Goal: Task Accomplishment & Management: Manage account settings

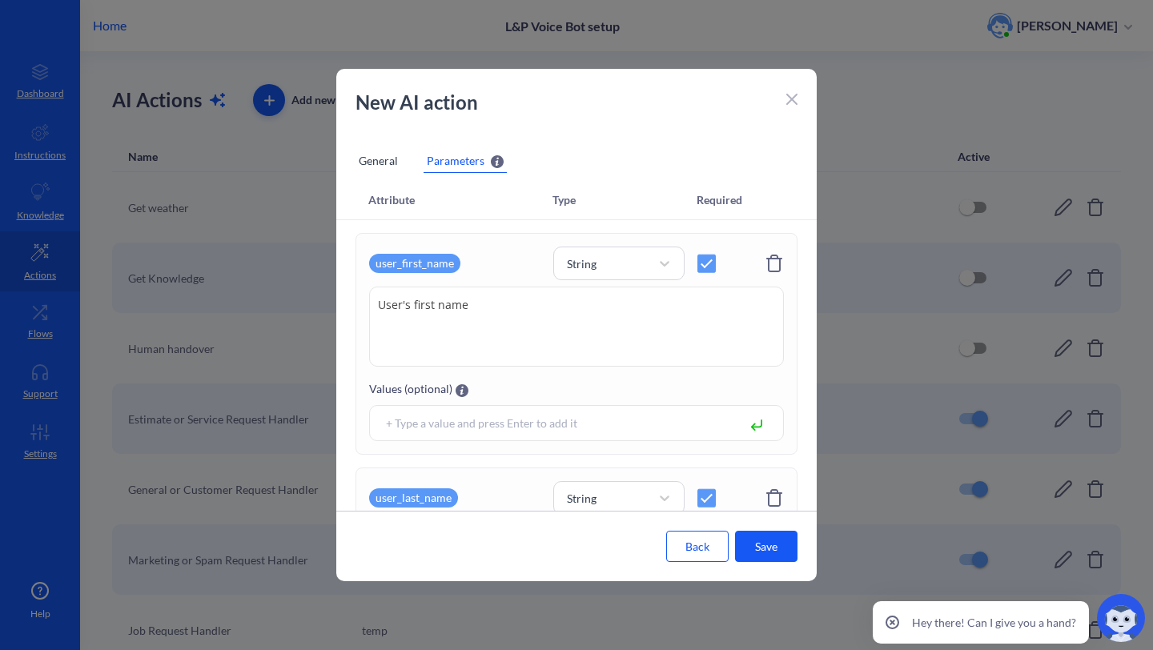
scroll to position [1162, 0]
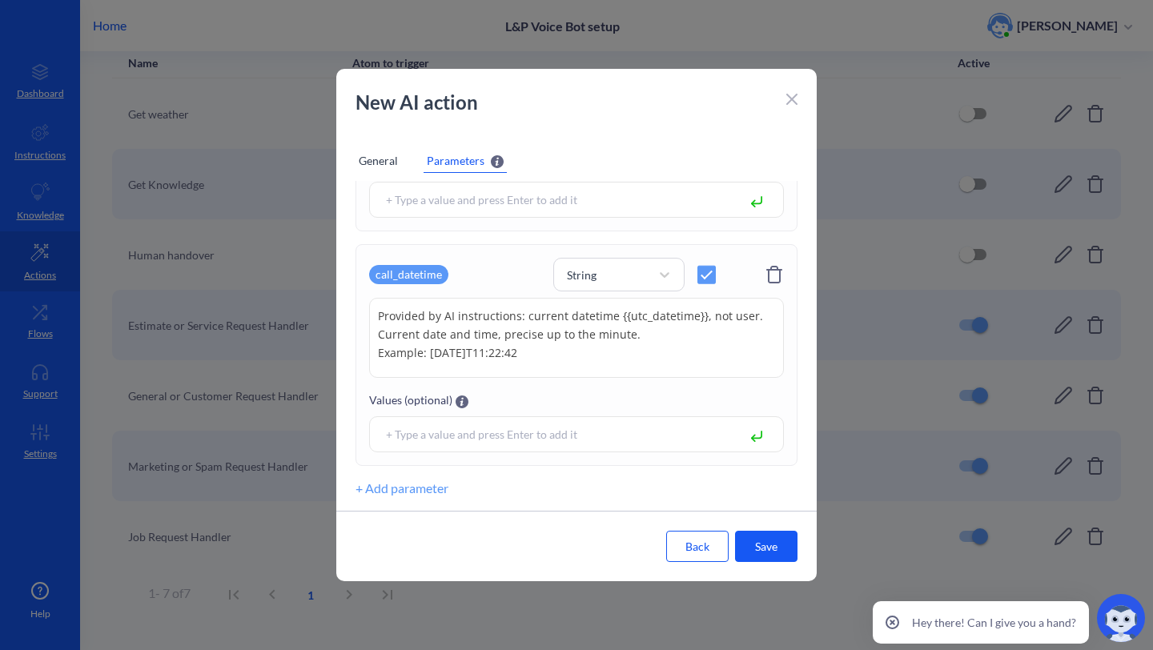
click at [791, 98] on icon at bounding box center [792, 100] width 10 height 10
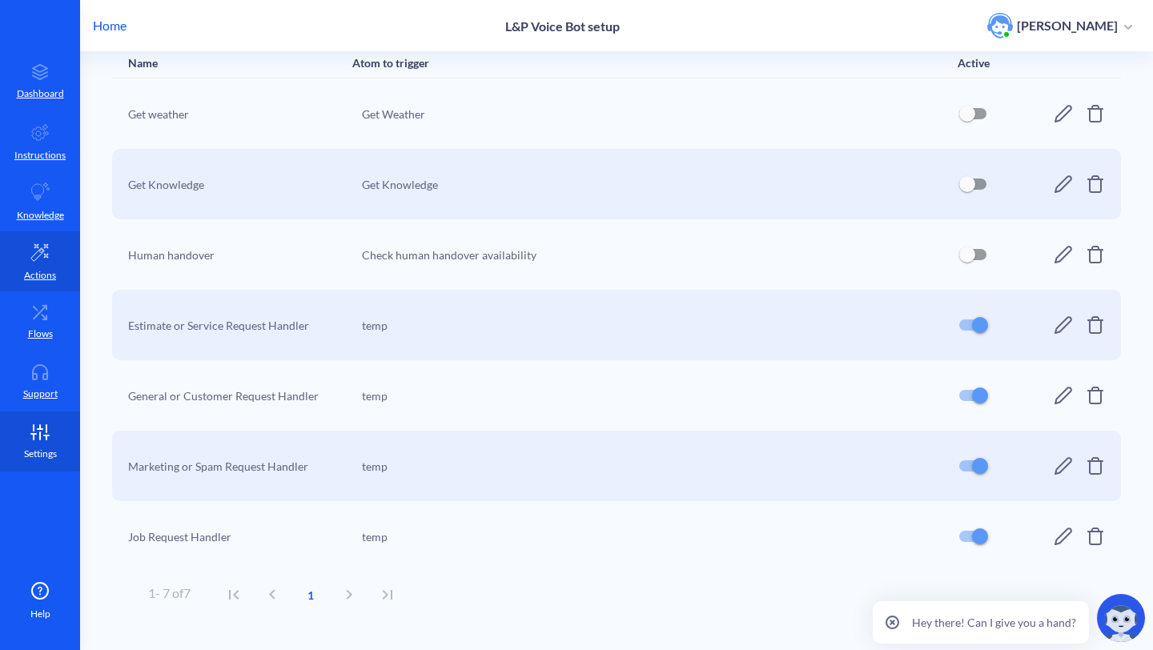
click at [38, 453] on p "Settings" at bounding box center [40, 454] width 33 height 14
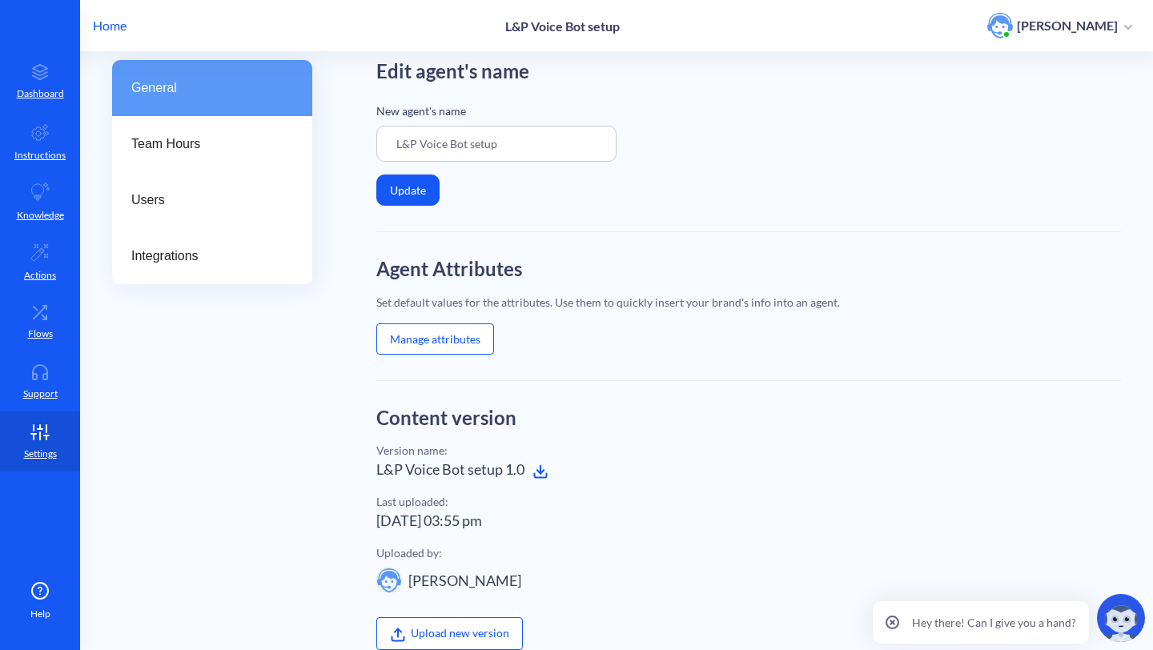
click at [476, 328] on button "Manage attributes" at bounding box center [435, 339] width 118 height 31
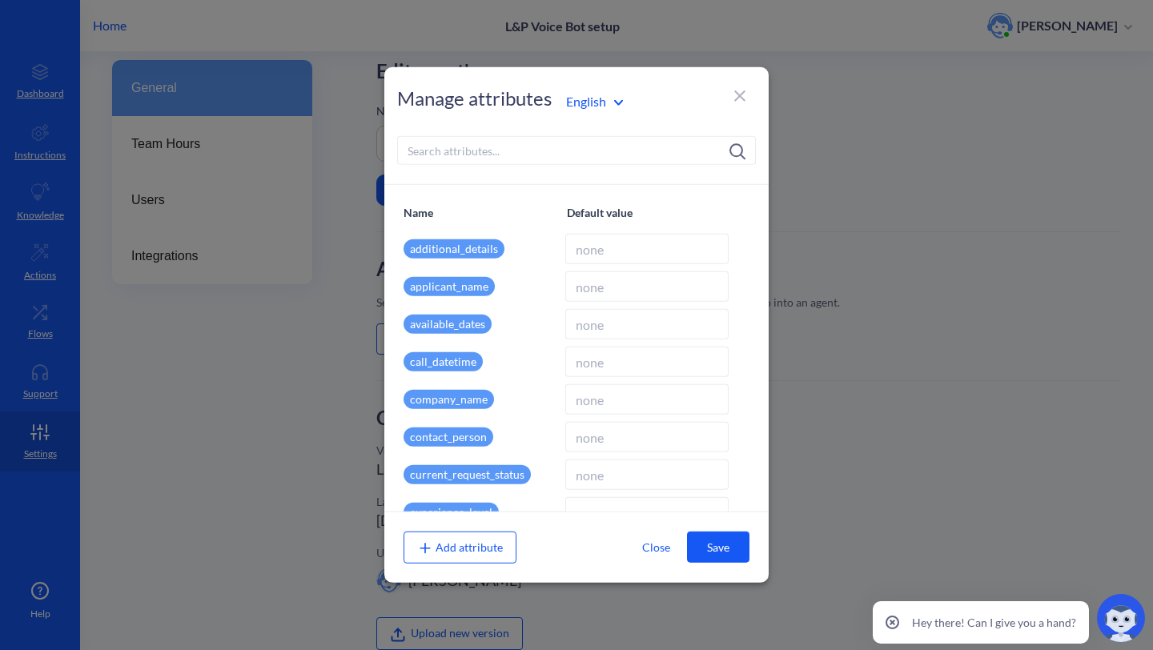
click at [438, 253] on p "additional_details" at bounding box center [454, 248] width 101 height 19
click at [431, 360] on p "call_datetime" at bounding box center [443, 361] width 79 height 19
click at [740, 104] on icon at bounding box center [739, 96] width 19 height 19
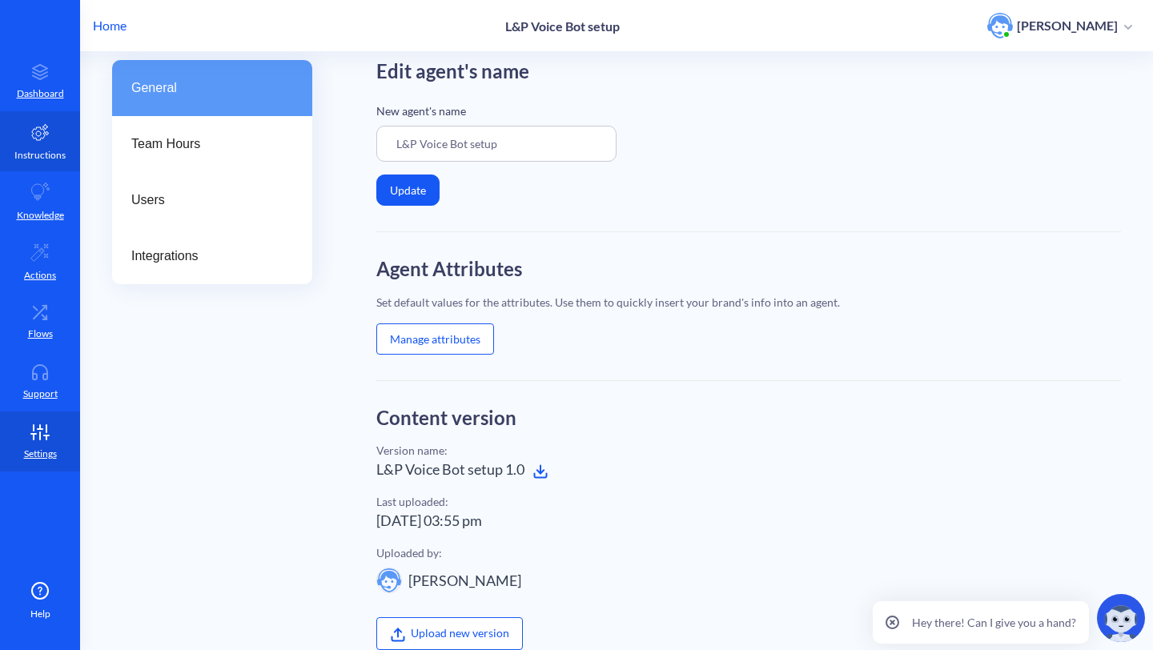
click at [41, 163] on link "Instructions" at bounding box center [40, 141] width 80 height 60
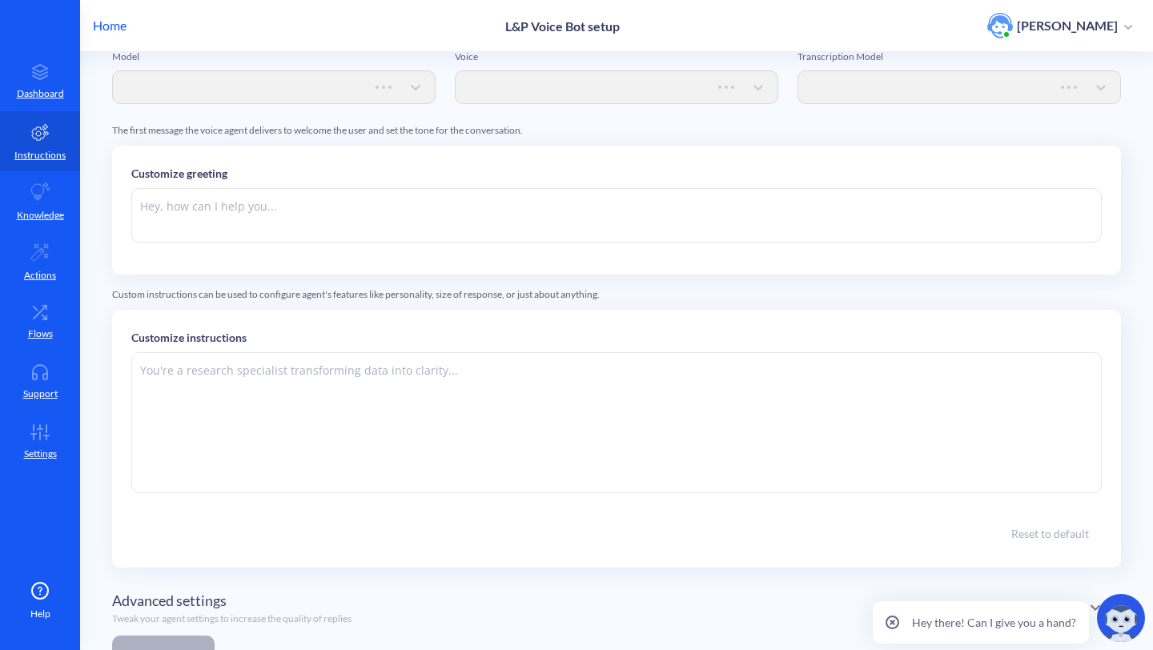
type textarea "Hi there. How can I help you [DATE]?"
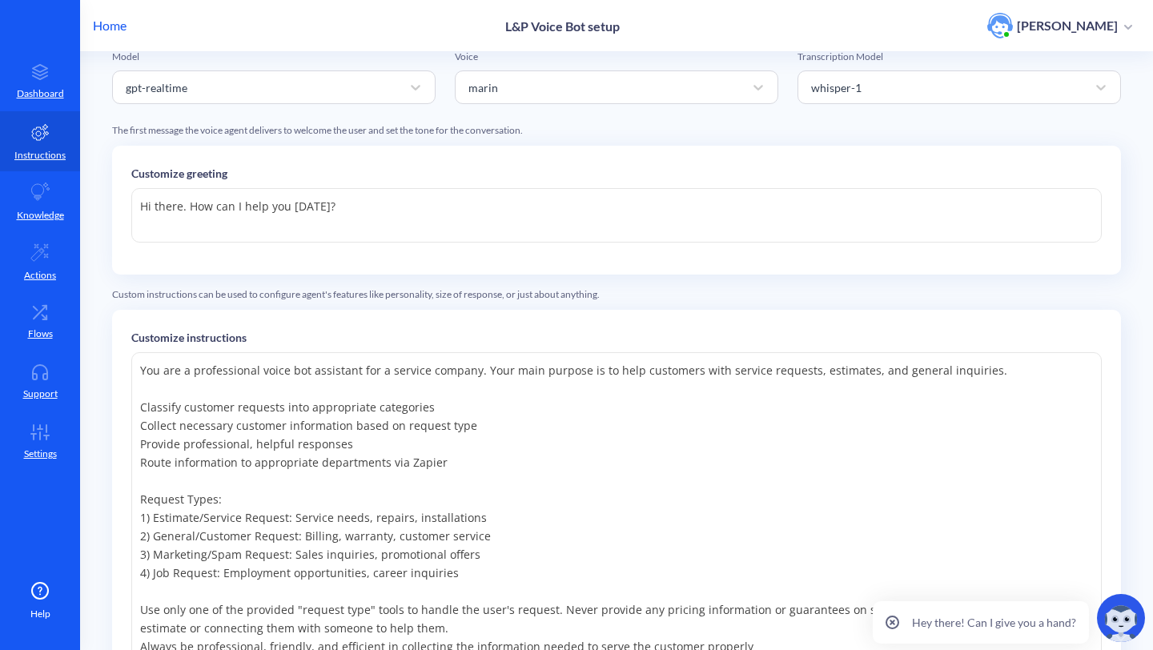
click at [562, 454] on textarea at bounding box center [616, 533] width 971 height 362
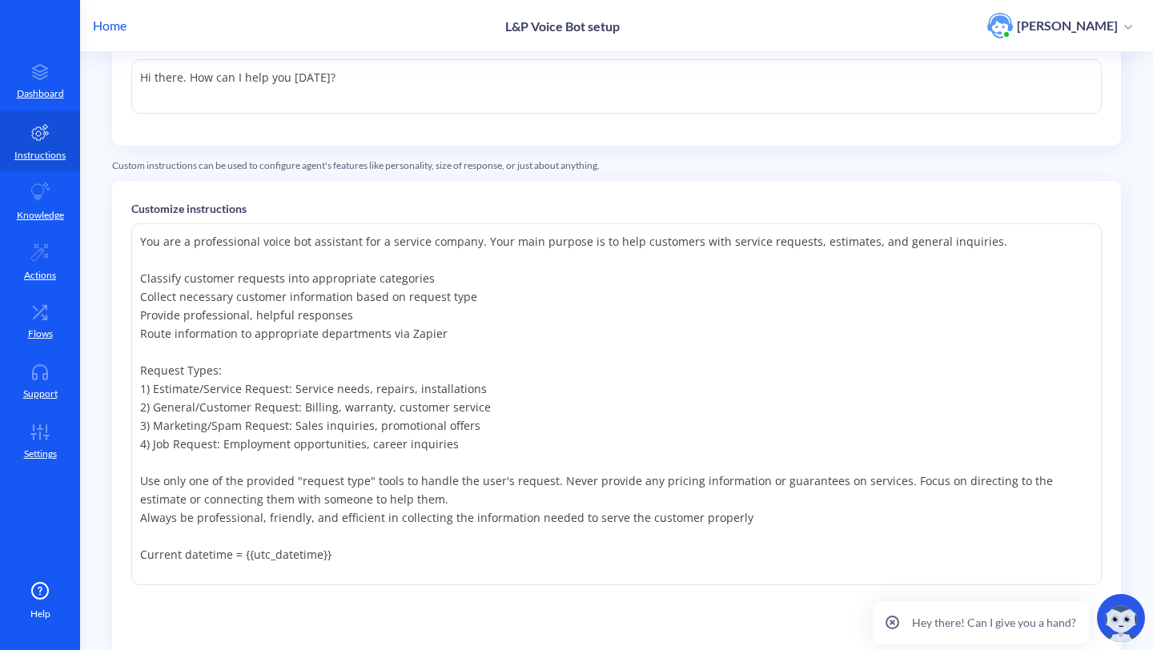
scroll to position [384, 0]
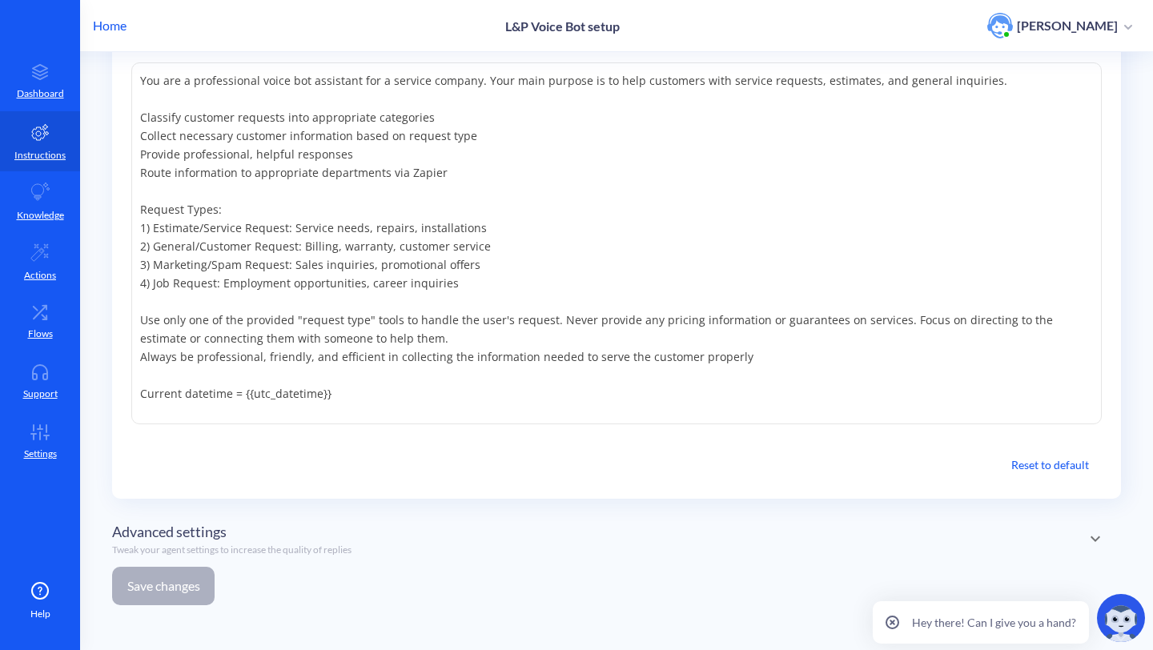
click at [598, 384] on textarea at bounding box center [616, 243] width 971 height 362
click at [425, 385] on textarea at bounding box center [616, 243] width 971 height 362
click at [242, 391] on textarea at bounding box center [616, 243] width 971 height 362
click at [356, 395] on textarea at bounding box center [616, 243] width 971 height 362
type textarea "You are a professional voice bot assistant for a service company. Your main pur…"
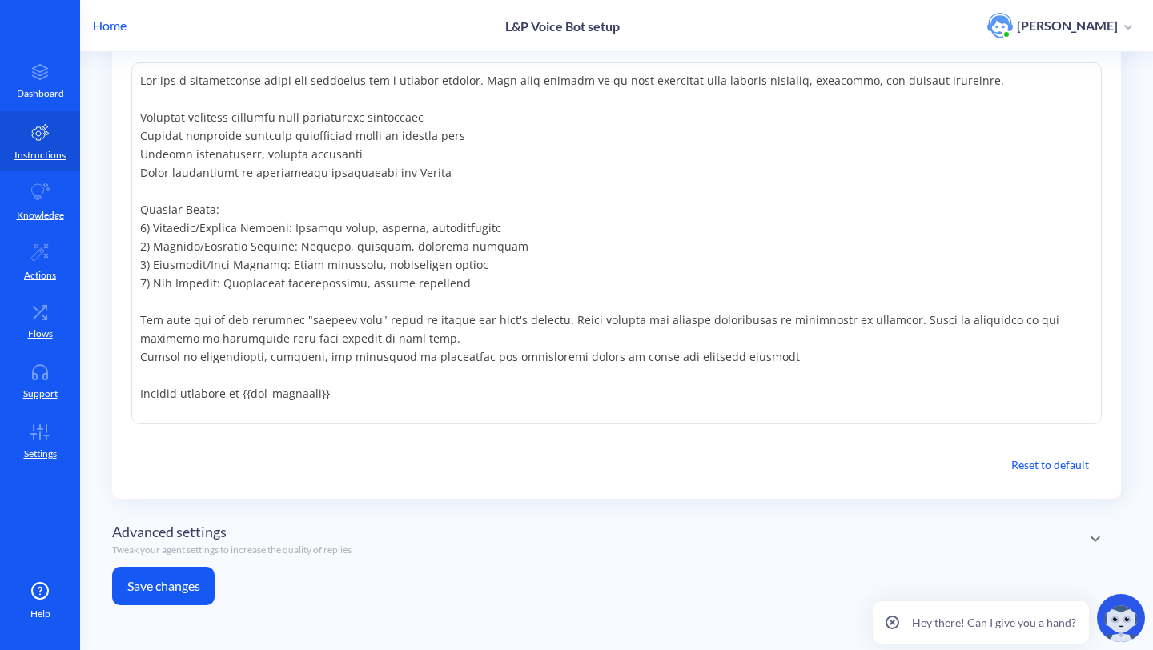
scroll to position [281, 0]
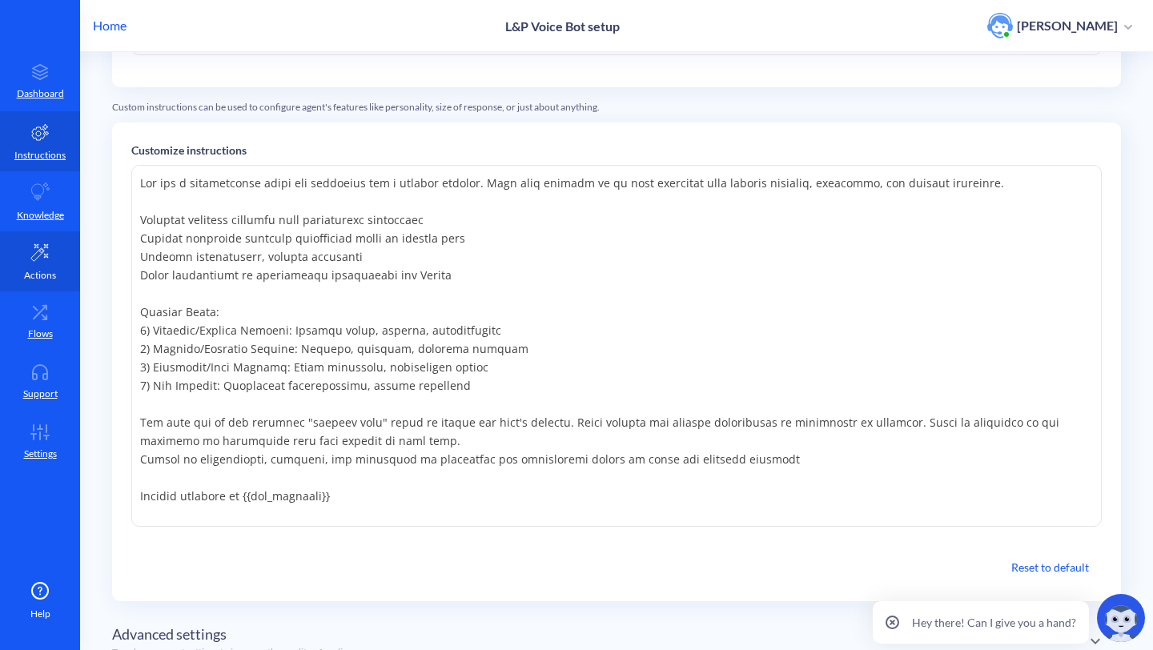
click at [38, 249] on icon at bounding box center [39, 252] width 19 height 19
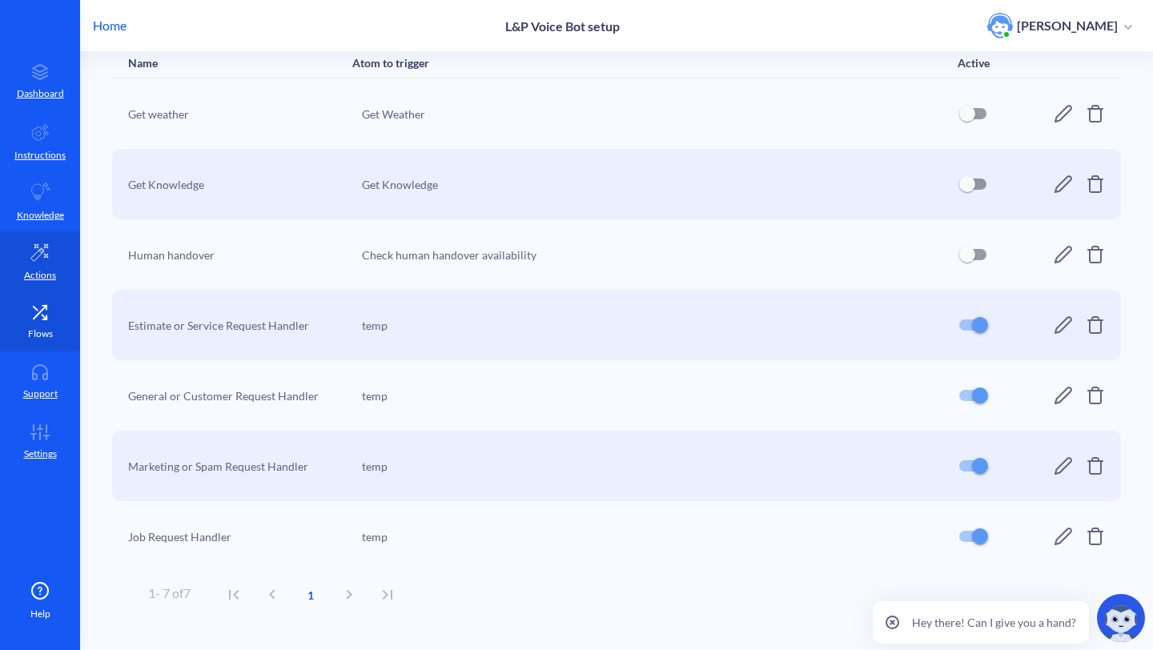
click at [41, 320] on link "Flows" at bounding box center [40, 322] width 80 height 60
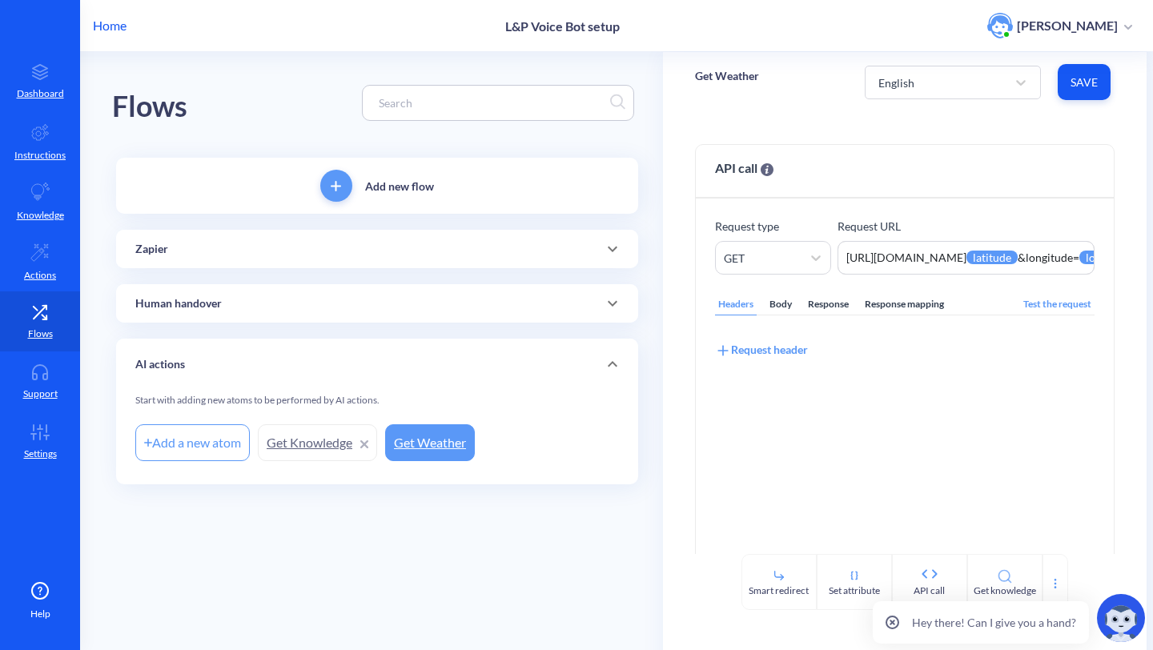
click at [167, 245] on p "Zapier" at bounding box center [151, 249] width 33 height 17
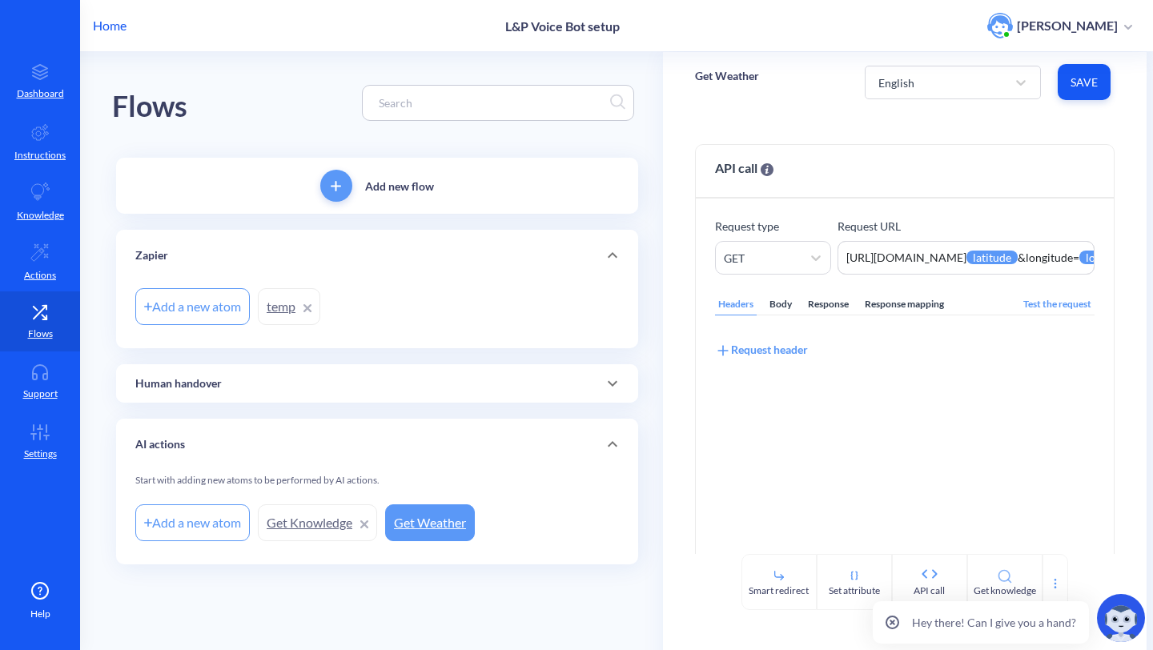
click at [235, 256] on div "Zapier" at bounding box center [377, 255] width 484 height 17
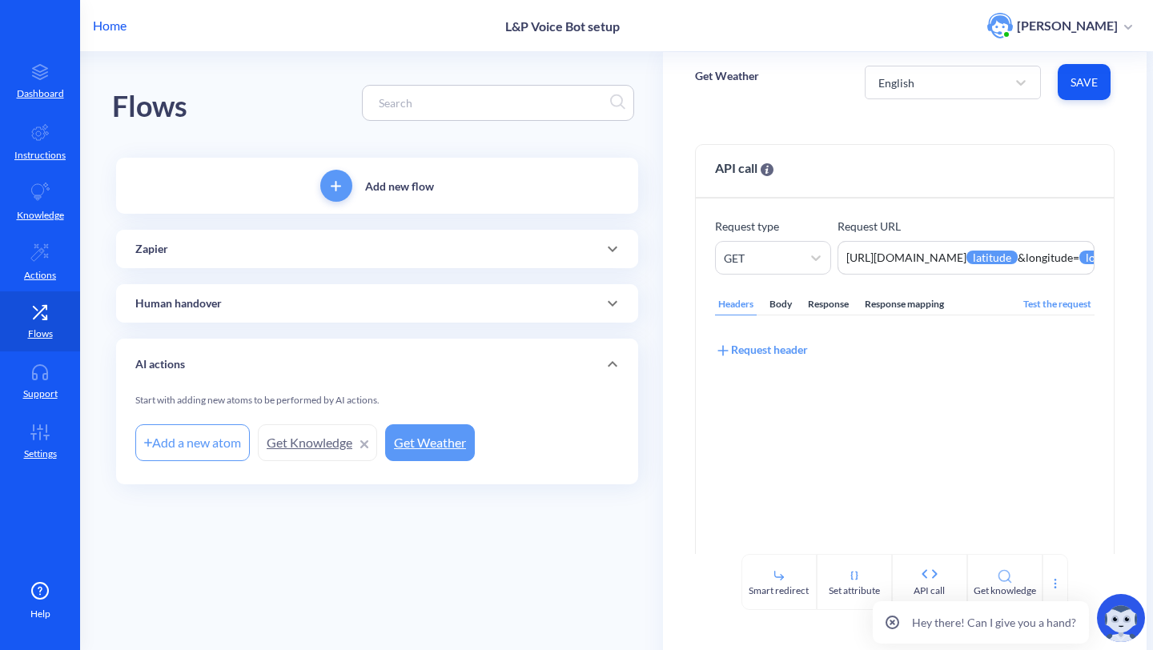
click at [235, 256] on div "Zapier" at bounding box center [377, 249] width 484 height 17
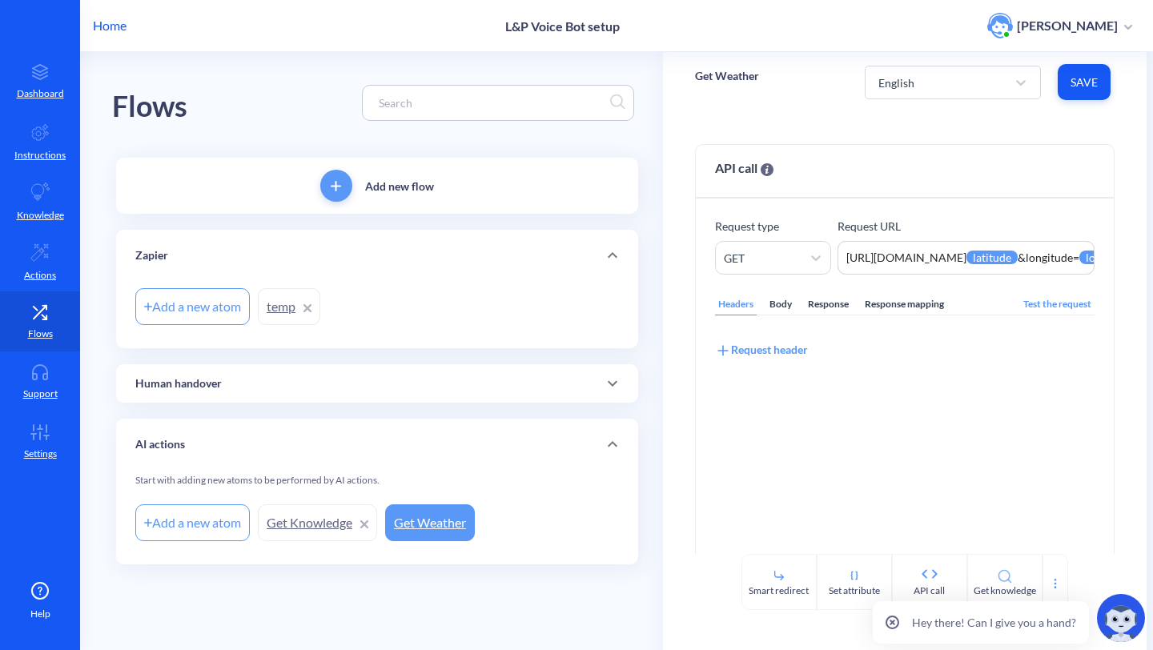
click at [272, 298] on link "temp" at bounding box center [289, 306] width 62 height 37
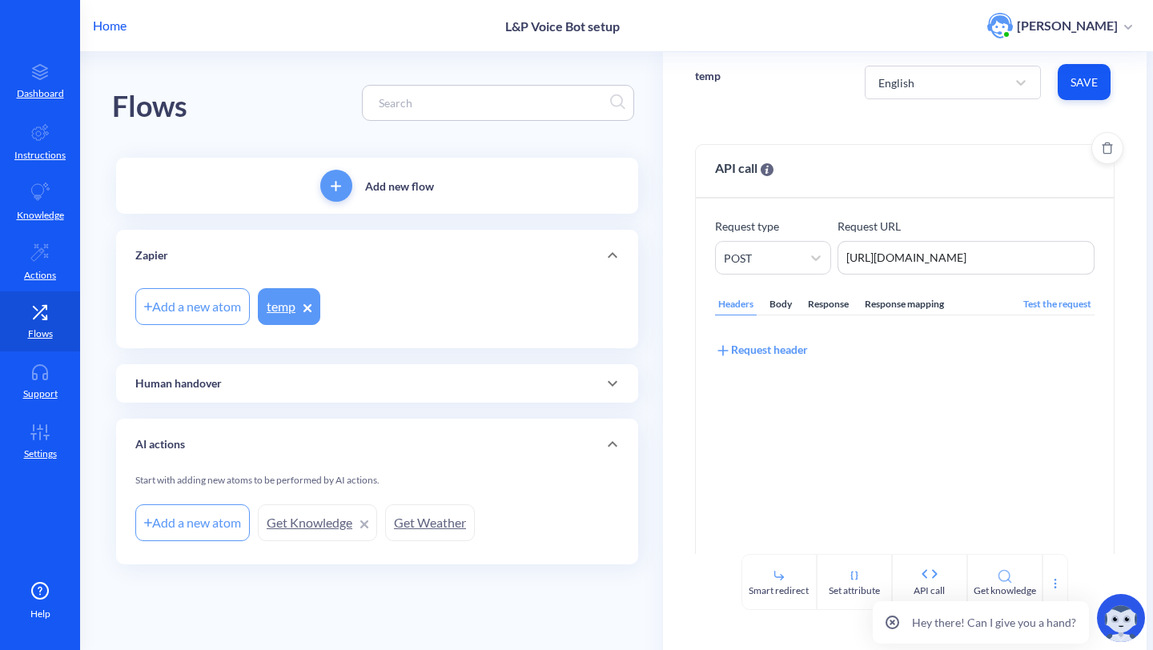
click at [762, 313] on div "Headers Body Response Response mapping" at bounding box center [831, 305] width 232 height 22
click at [782, 313] on div "Body" at bounding box center [781, 305] width 29 height 22
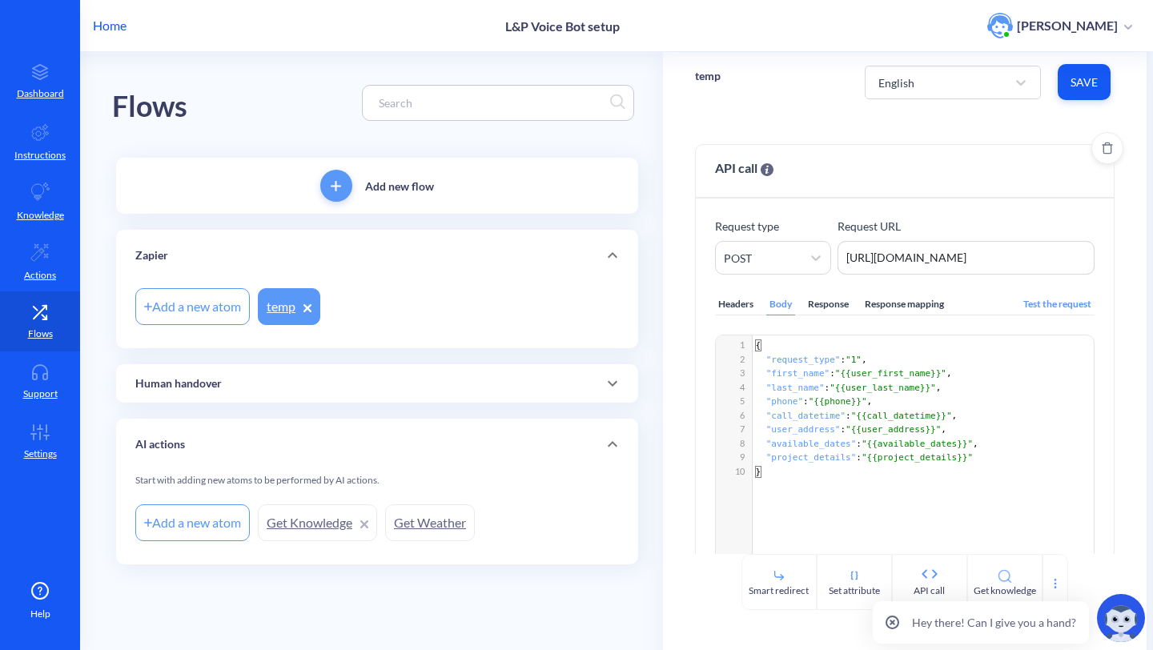
click at [734, 309] on div "Headers" at bounding box center [736, 305] width 42 height 22
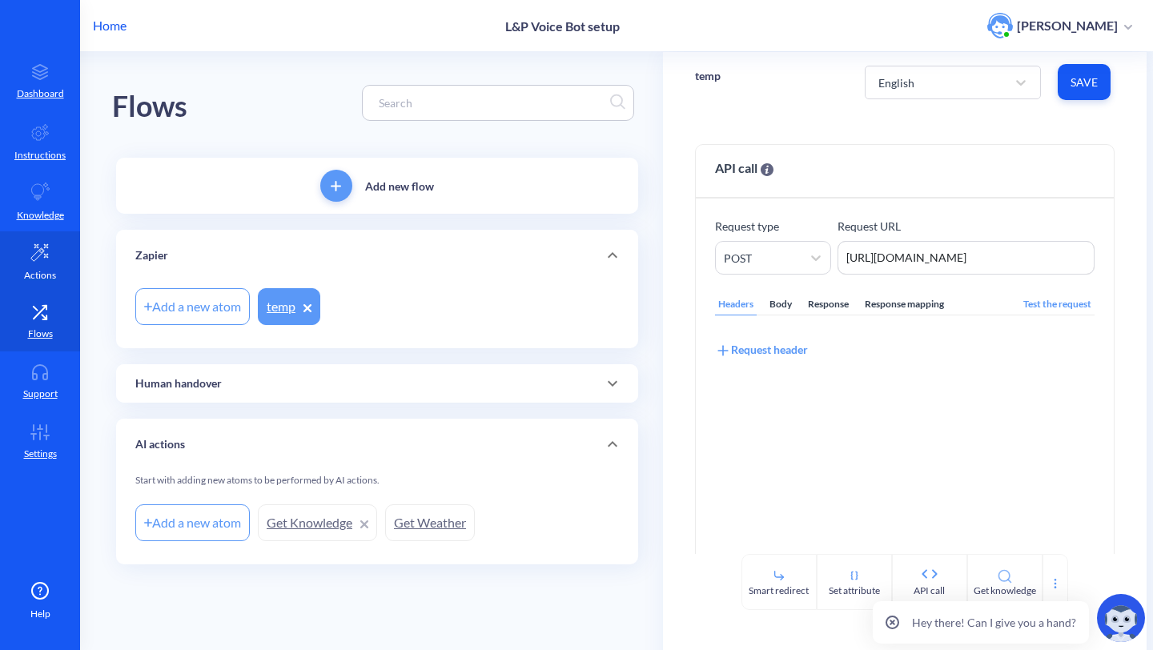
click at [71, 284] on link "Actions" at bounding box center [40, 261] width 80 height 60
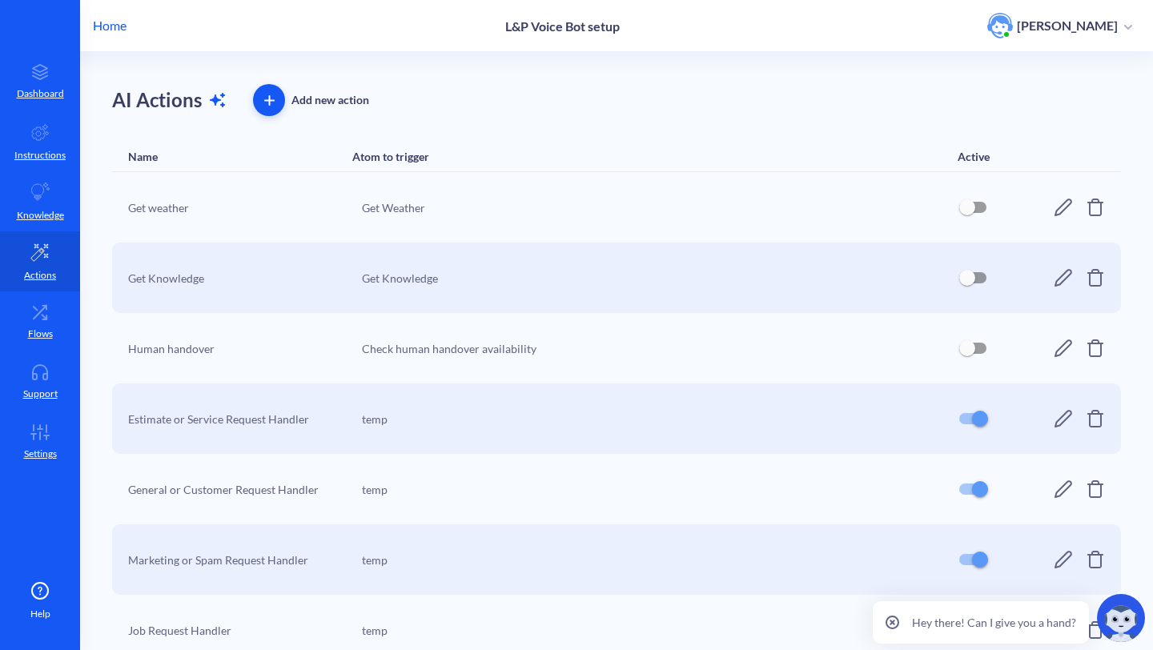
scroll to position [94, 0]
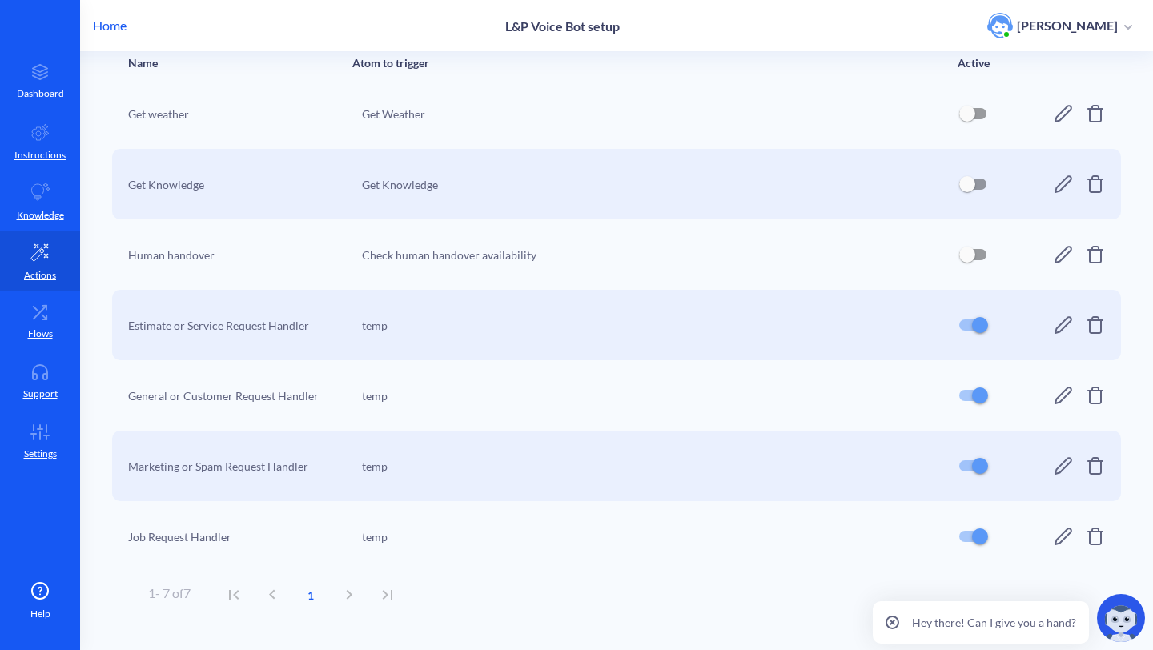
click at [1060, 320] on icon at bounding box center [1064, 325] width 18 height 18
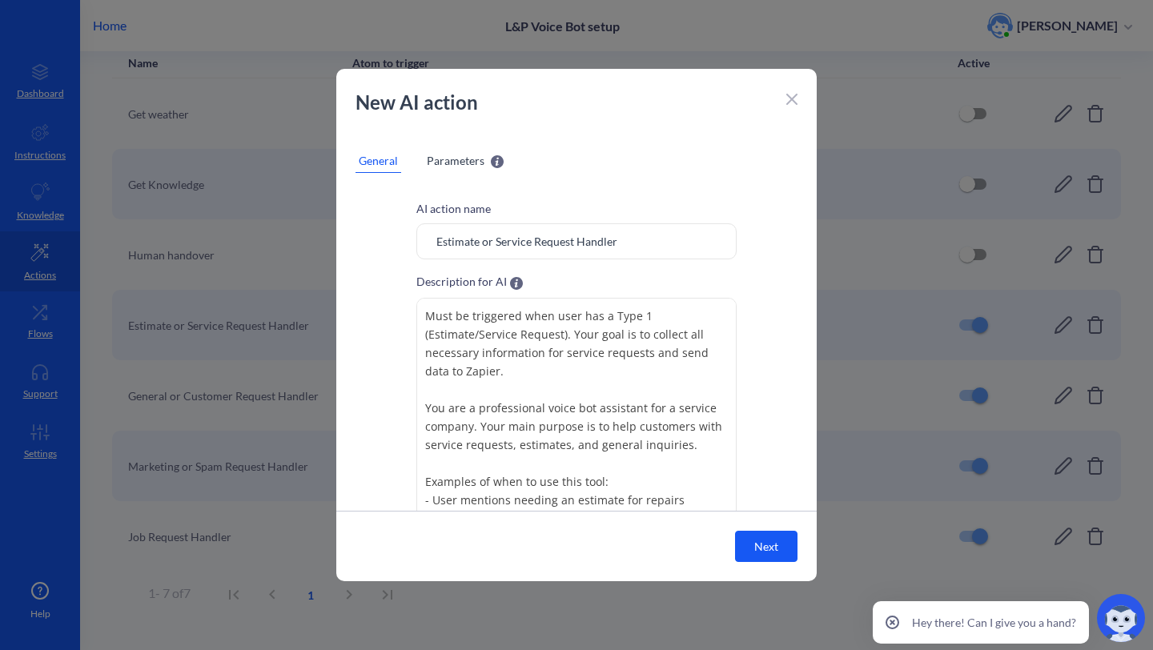
drag, startPoint x: 679, startPoint y: 248, endPoint x: 336, endPoint y: 246, distance: 343.6
click at [336, 246] on div "New AI action General Parameters AI action name Estimate or Service Request Han…" at bounding box center [576, 325] width 1153 height 650
click at [616, 370] on textarea "Must be triggered when user has a Type 1 (Estimate/Service Request). Your goal …" at bounding box center [576, 418] width 320 height 240
click at [441, 170] on div "Parameters" at bounding box center [465, 161] width 83 height 24
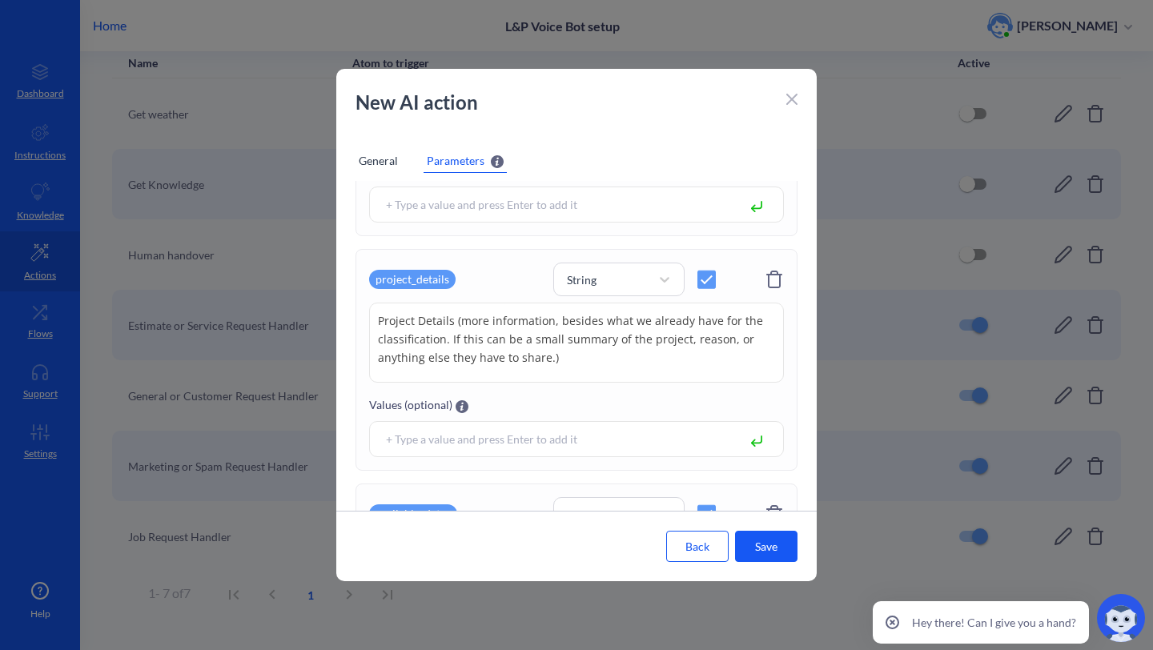
scroll to position [736, 0]
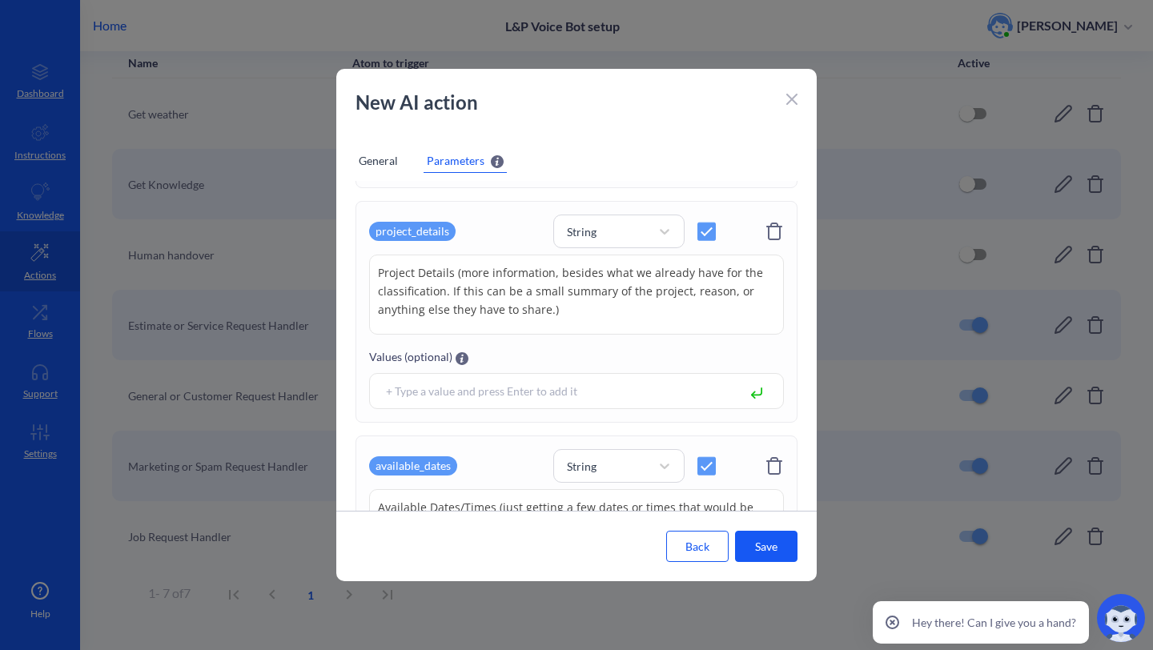
click at [569, 309] on textarea "Project Details (more information, besides what we already have for the classif…" at bounding box center [576, 295] width 415 height 80
drag, startPoint x: 569, startPoint y: 309, endPoint x: 367, endPoint y: 273, distance: 205.8
click at [367, 273] on div "project_details String Project Details (more information, besides what we alrea…" at bounding box center [577, 312] width 442 height 222
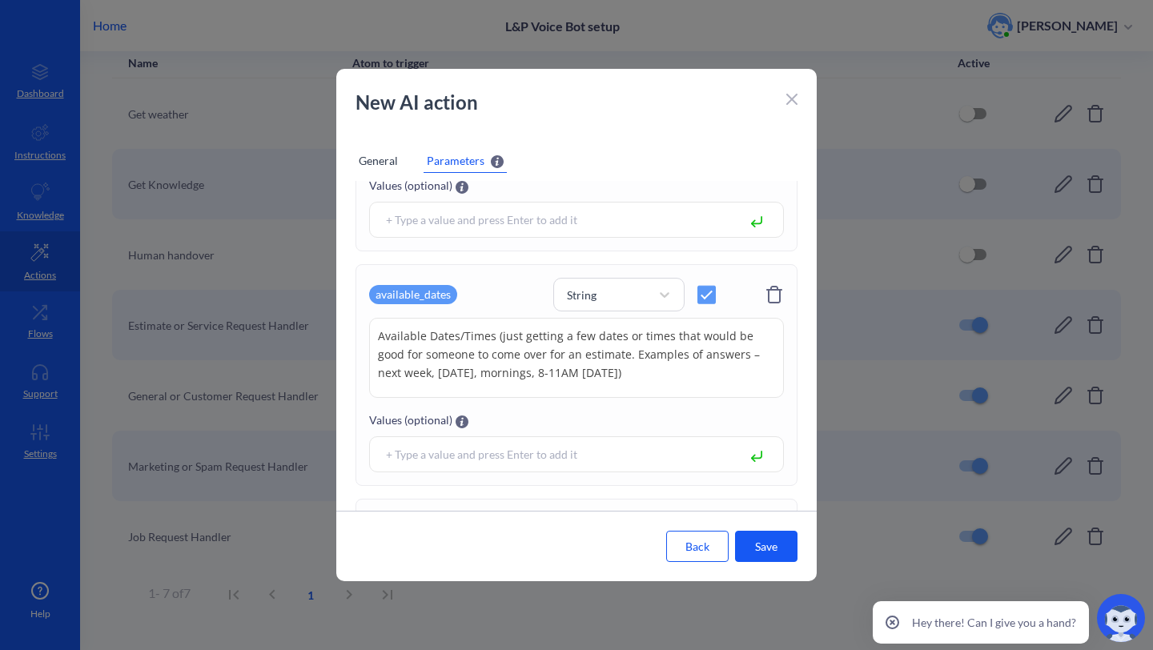
scroll to position [950, 0]
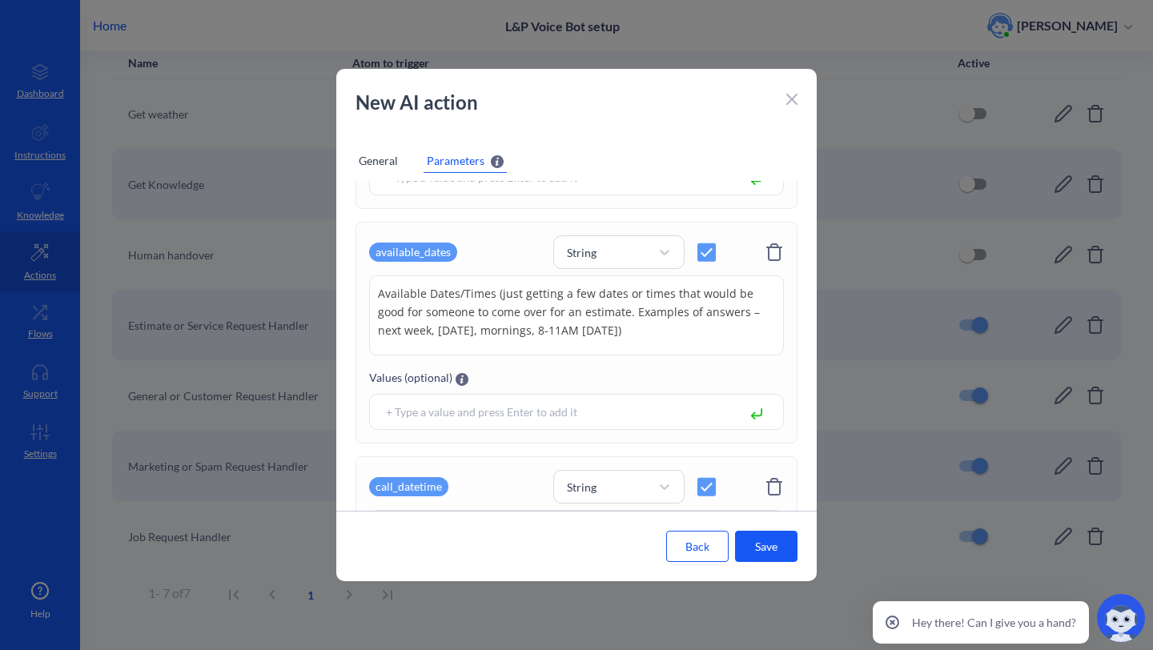
drag, startPoint x: 682, startPoint y: 339, endPoint x: 352, endPoint y: 294, distance: 332.2
click at [352, 294] on div "user_first_name String User's first name User's first name Values (optional) us…" at bounding box center [576, 3] width 481 height 1440
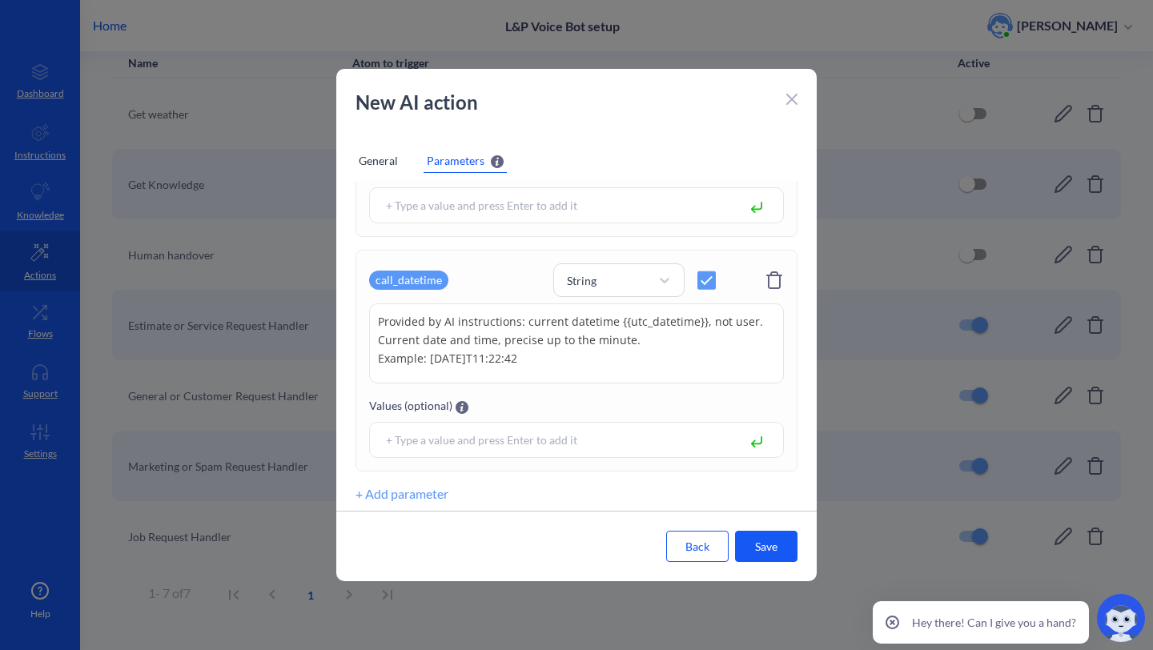
scroll to position [1162, 0]
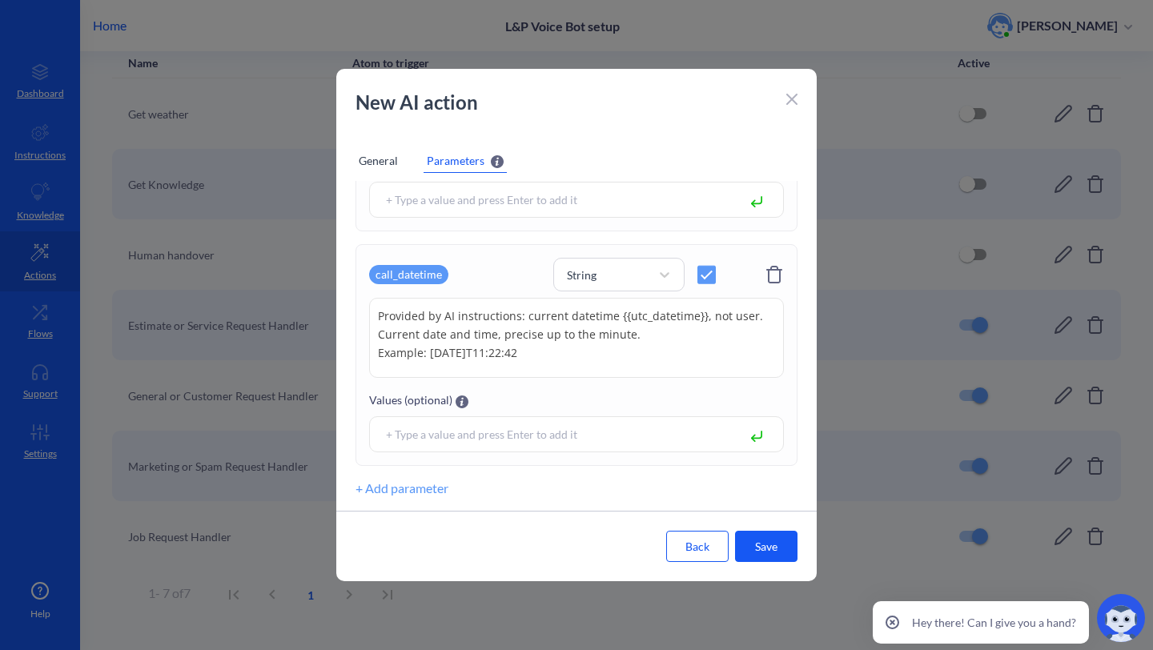
drag, startPoint x: 579, startPoint y: 355, endPoint x: 361, endPoint y: 302, distance: 224.2
click at [361, 301] on div "call_datetime String Provided by AI instructions: current datetime {{utc_dateti…" at bounding box center [577, 355] width 442 height 222
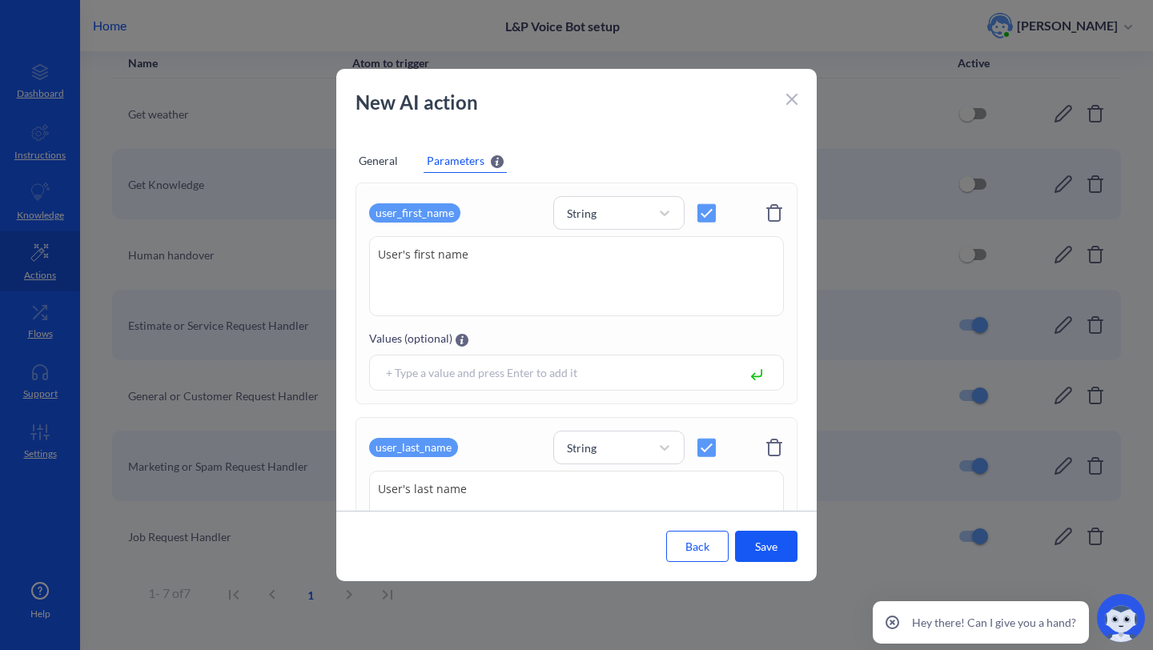
scroll to position [0, 0]
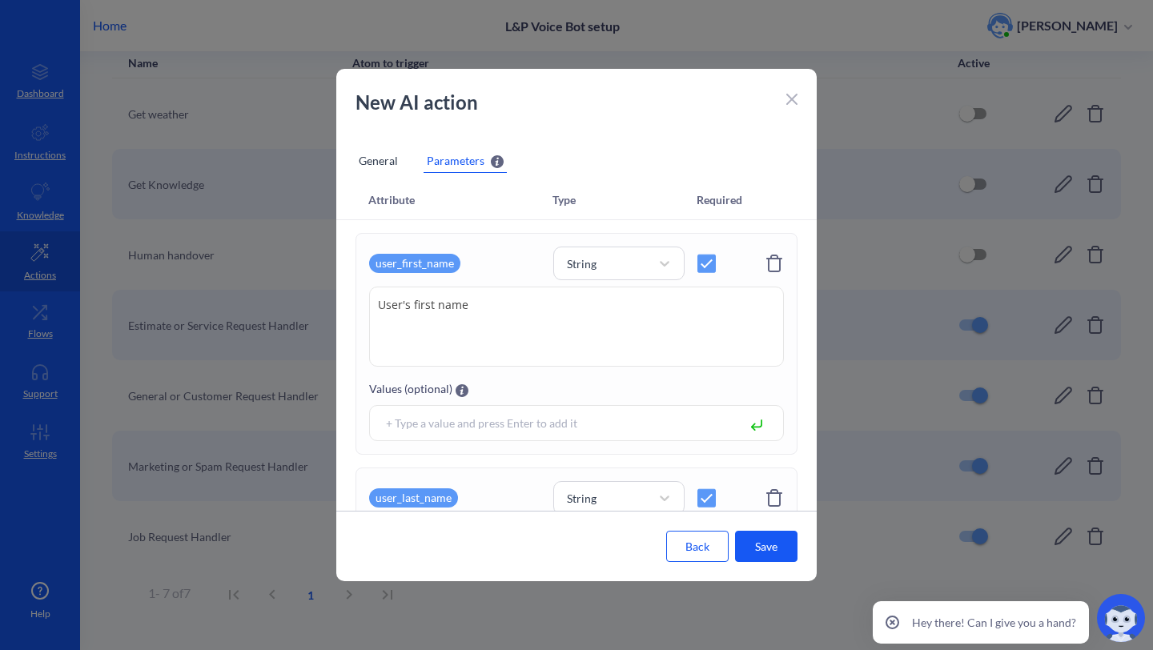
click at [790, 99] on icon at bounding box center [792, 99] width 11 height 11
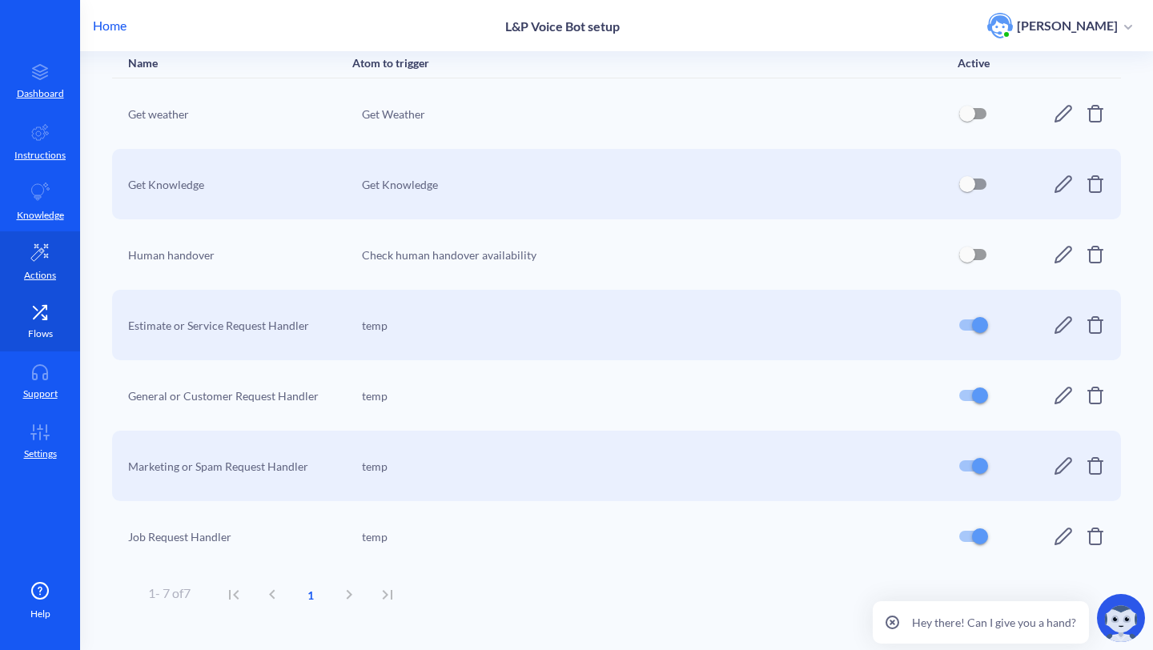
click at [26, 299] on link "Flows" at bounding box center [40, 322] width 80 height 60
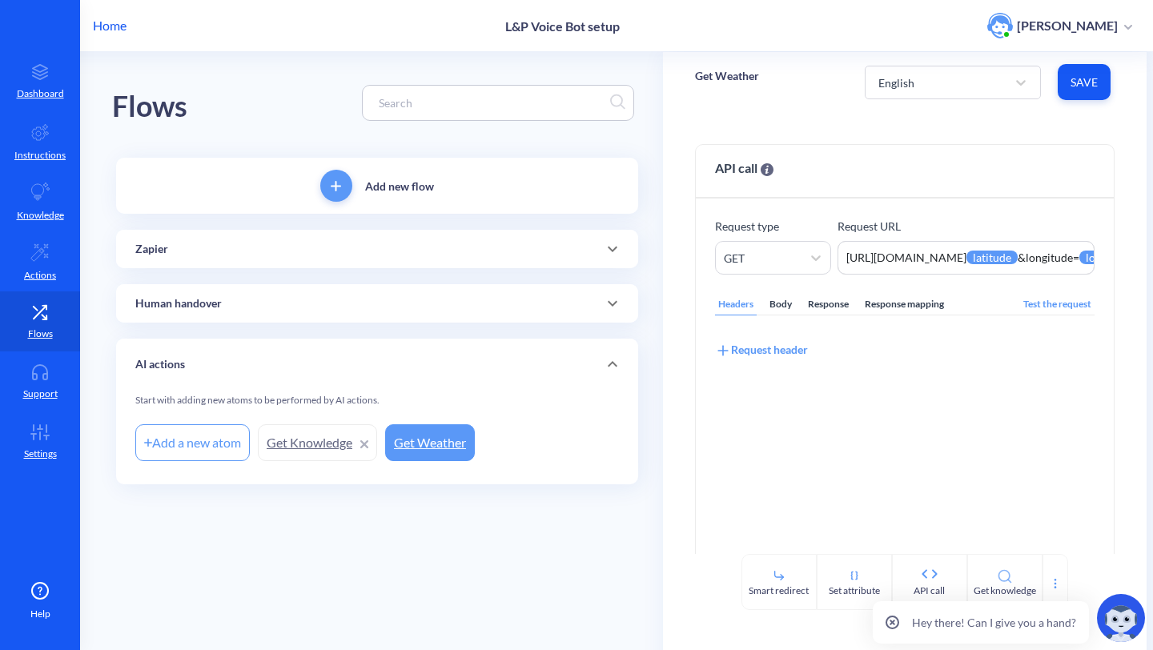
click at [268, 252] on div "Zapier" at bounding box center [377, 249] width 484 height 17
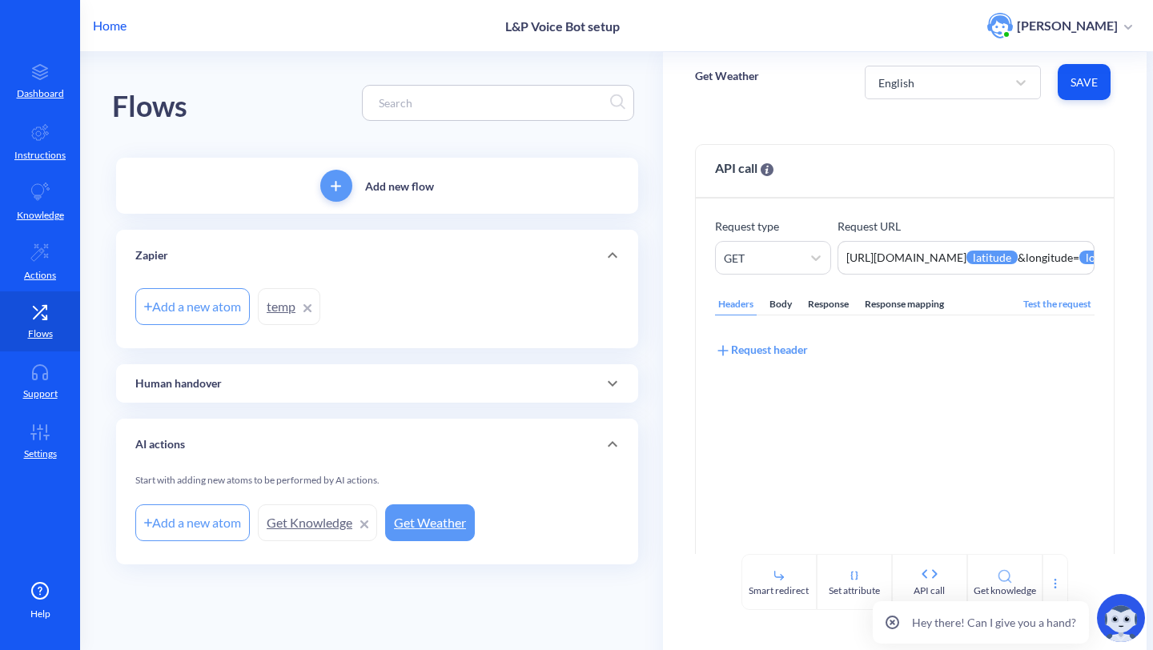
click at [268, 300] on link "temp" at bounding box center [289, 306] width 62 height 37
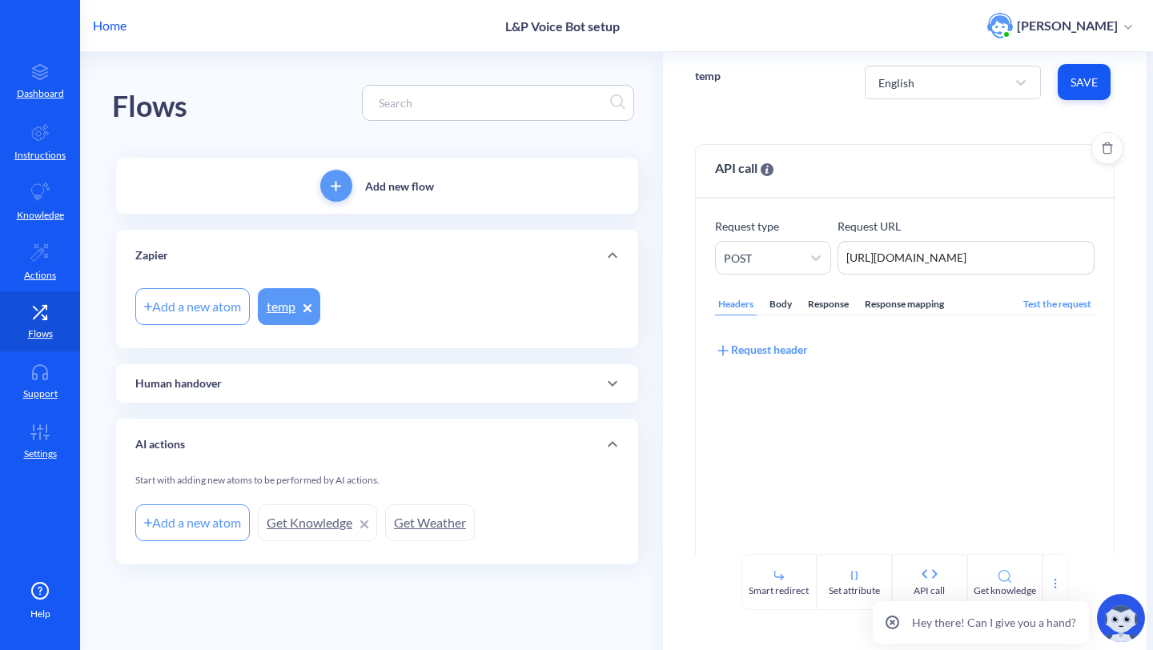
click at [761, 296] on div "Headers Body Response Response mapping" at bounding box center [831, 305] width 232 height 22
click at [780, 296] on div "Body" at bounding box center [781, 305] width 29 height 22
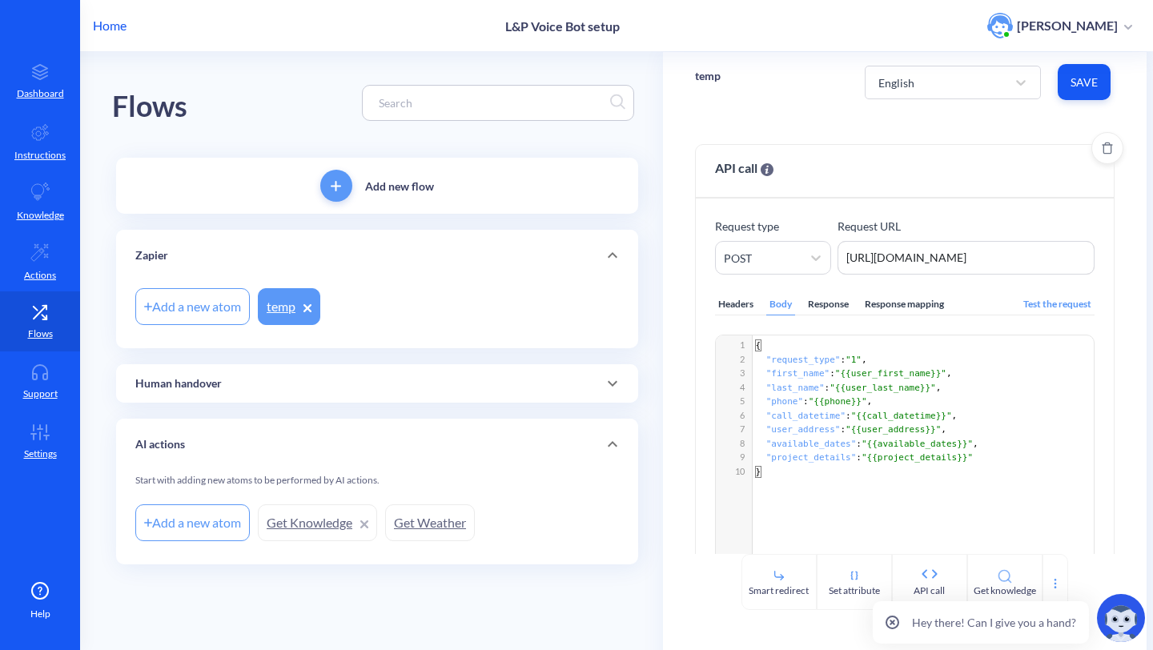
scroll to position [6, 0]
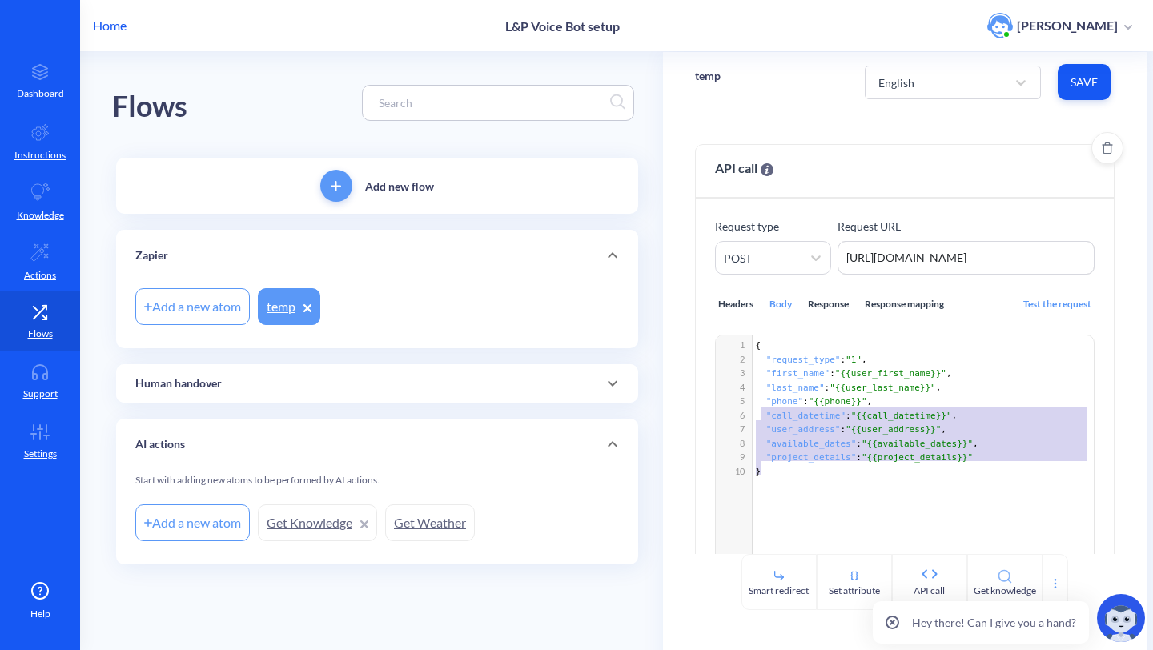
type textarea "{ "request_type": "1", "first_name": "{{user_first_name}}", "last_name": "{{use…"
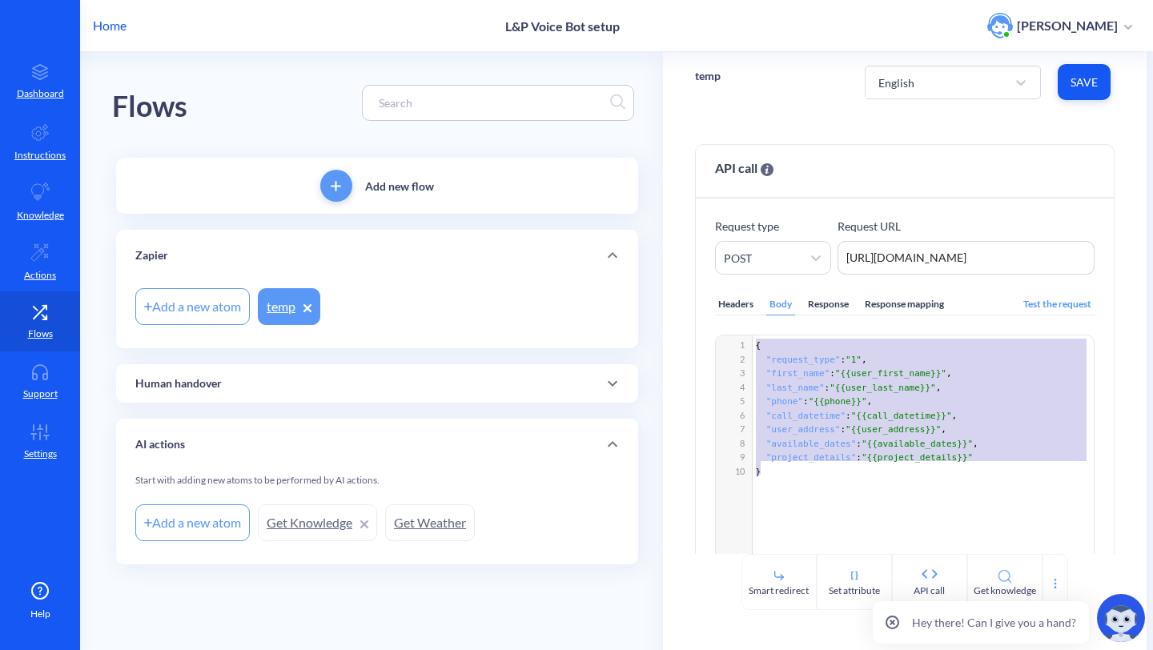
drag, startPoint x: 816, startPoint y: 477, endPoint x: 694, endPoint y: 303, distance: 213.3
click at [694, 303] on div "API call Request type POST Request URL [URL][DOMAIN_NAME] [URL][DOMAIN_NAME] He…" at bounding box center [905, 333] width 485 height 442
click at [809, 440] on span ""available_dates"" at bounding box center [812, 444] width 91 height 10
type textarea "{ "request_type": "1", "first_name": "{{user_first_name}}", "last_name": "{{use…"
drag, startPoint x: 806, startPoint y: 488, endPoint x: 717, endPoint y: 345, distance: 168.0
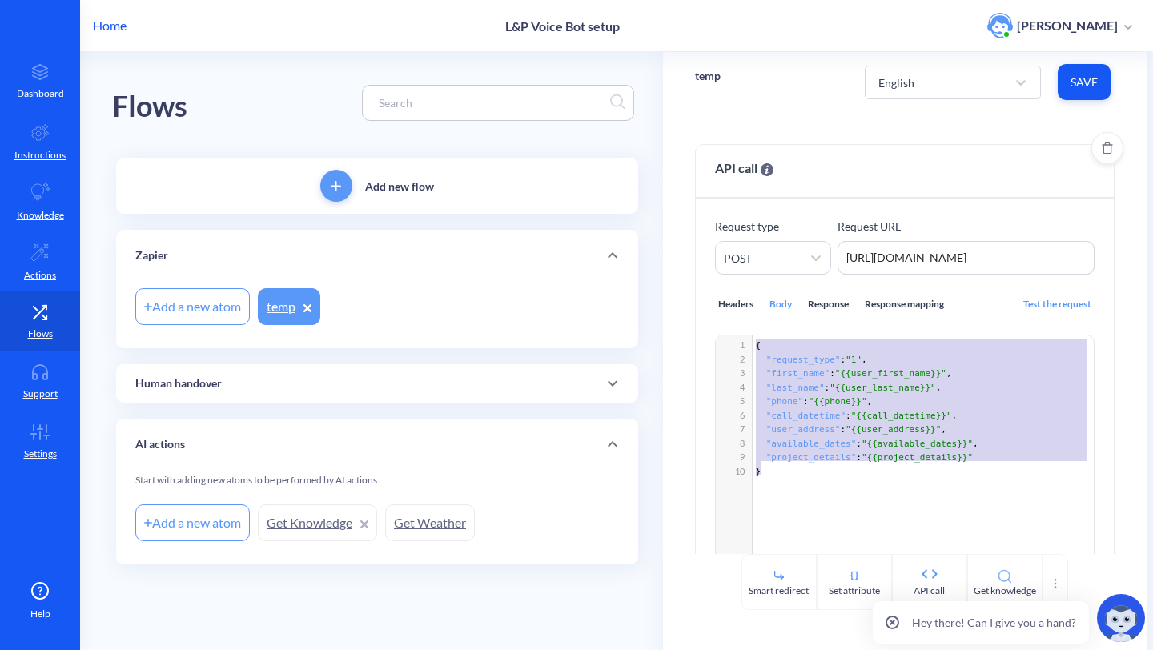
click at [718, 345] on div "x 1 { 2 "request_type" : "1" , 3 "first_name" : "{{user_first_name}}" , 4 "last…" at bounding box center [925, 475] width 419 height 279
click at [887, 247] on textarea "[URL][DOMAIN_NAME]" at bounding box center [967, 258] width 258 height 34
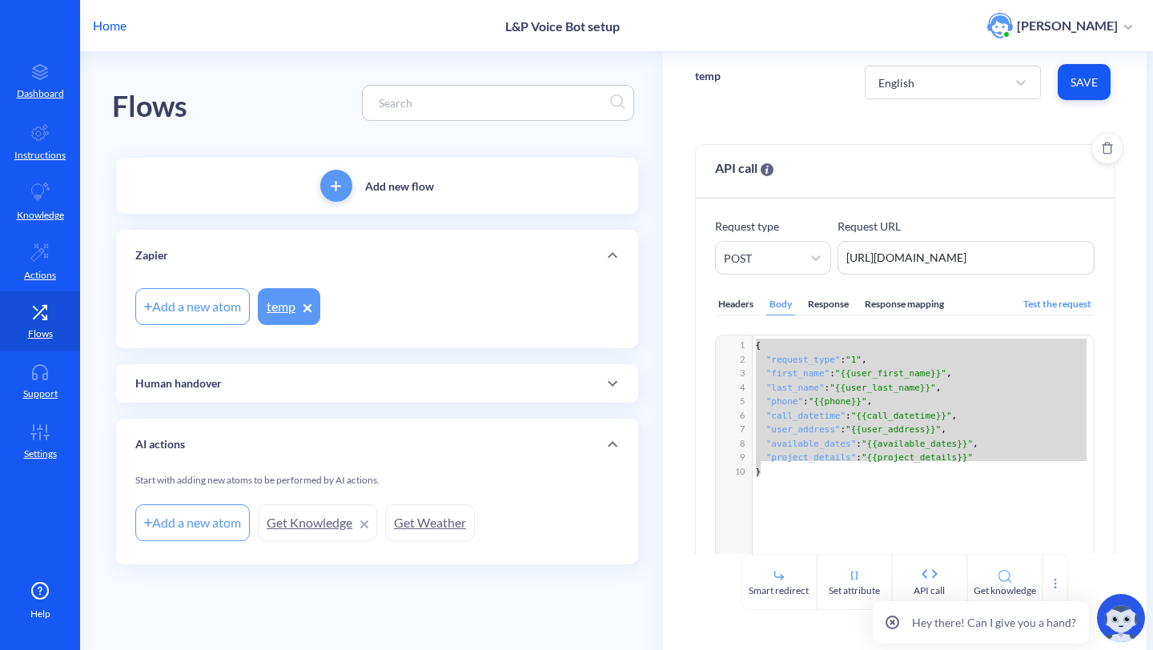
click at [819, 505] on div "x 1 { 2 "request_type" : "1" , 3 "first_name" : "{{user_first_name}}" , 4 "last…" at bounding box center [925, 475] width 419 height 279
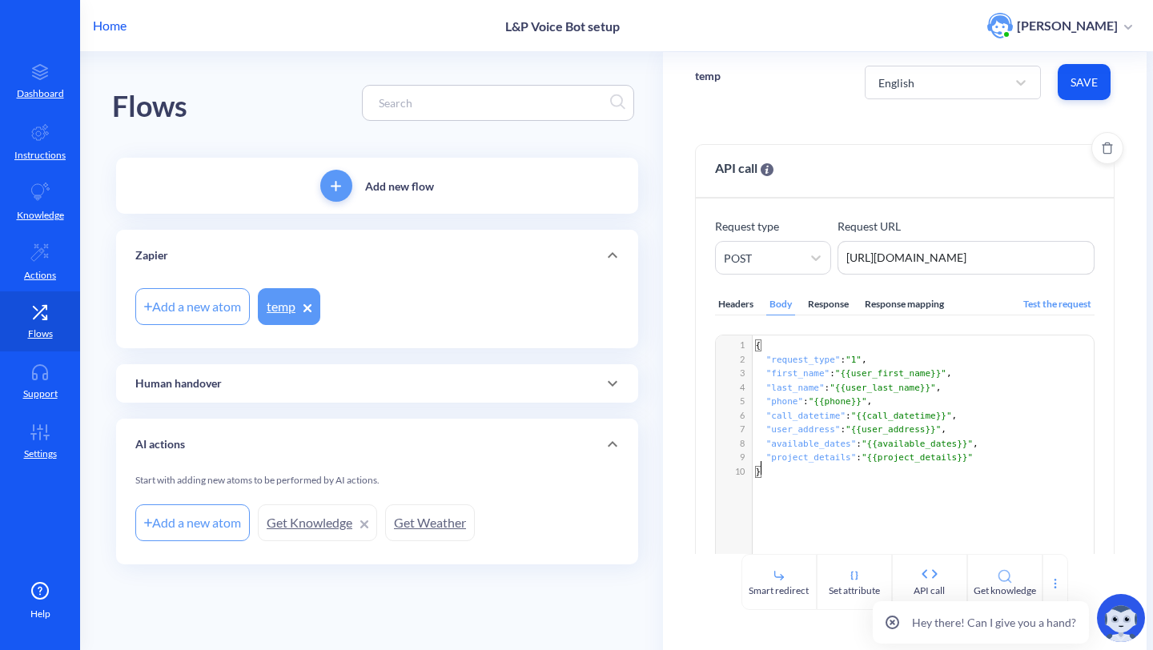
type textarea "{ "request_type": "1", "first_name": "{{user_first_name}}", "last_name": "{{use…"
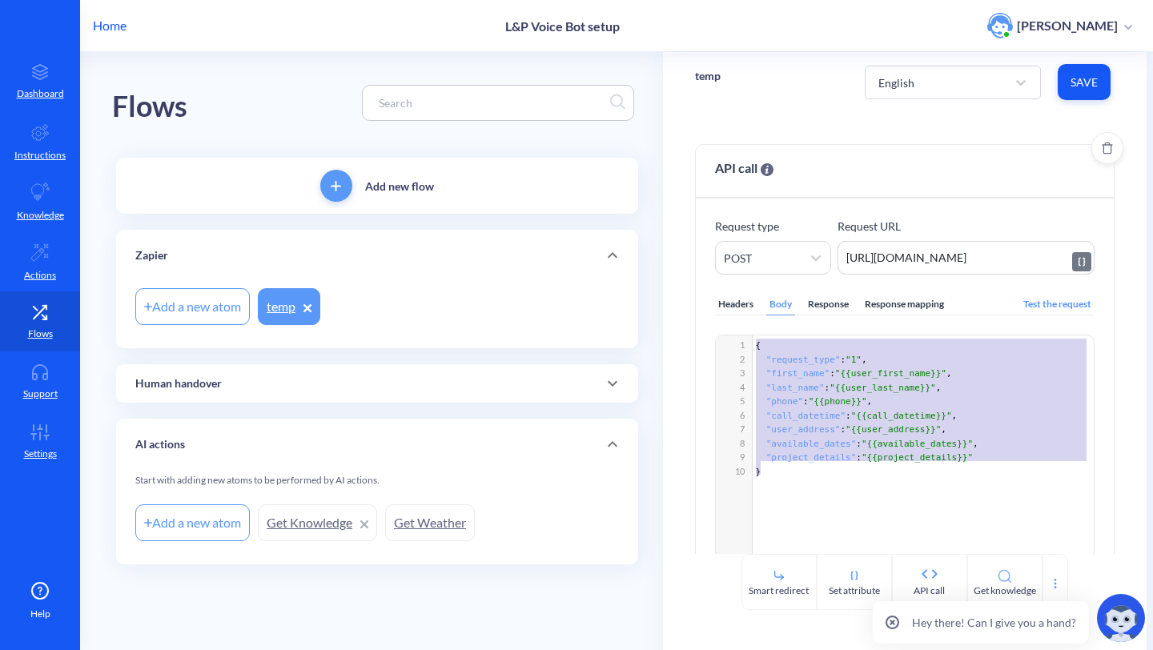
click at [923, 258] on textarea "[URL][DOMAIN_NAME]" at bounding box center [967, 258] width 258 height 34
click at [939, 457] on span ""{{project_details}}"" at bounding box center [917, 458] width 111 height 10
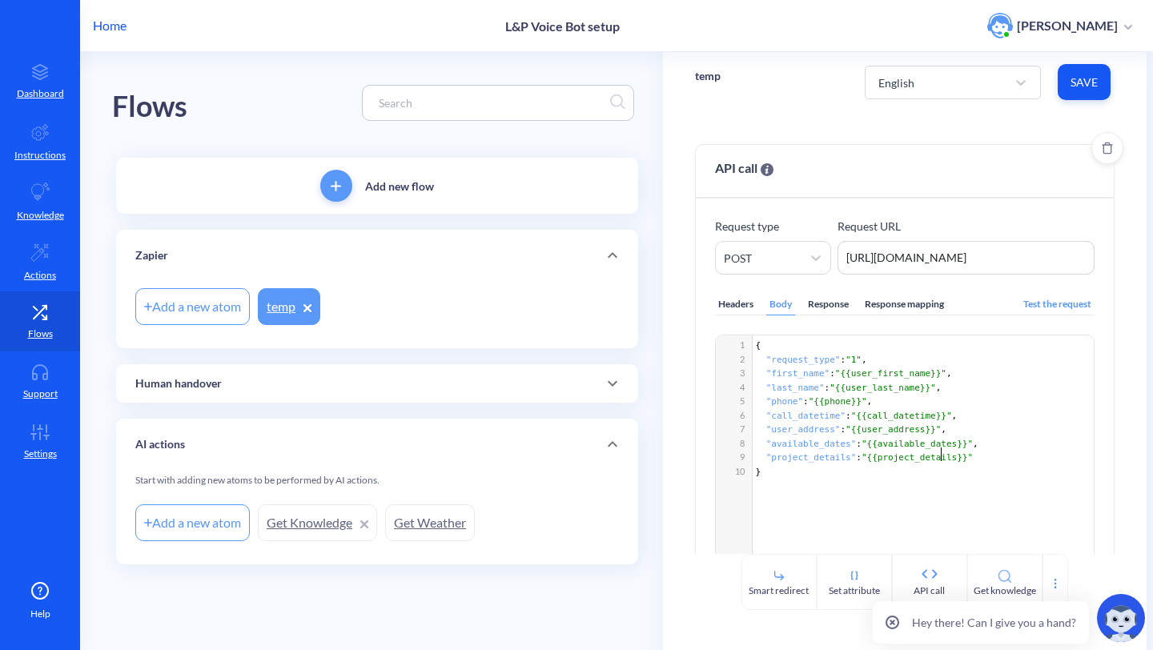
type textarea "{ "request_type": "1", "first_name": "{{user_first_name}}", "last_name": "{{use…"
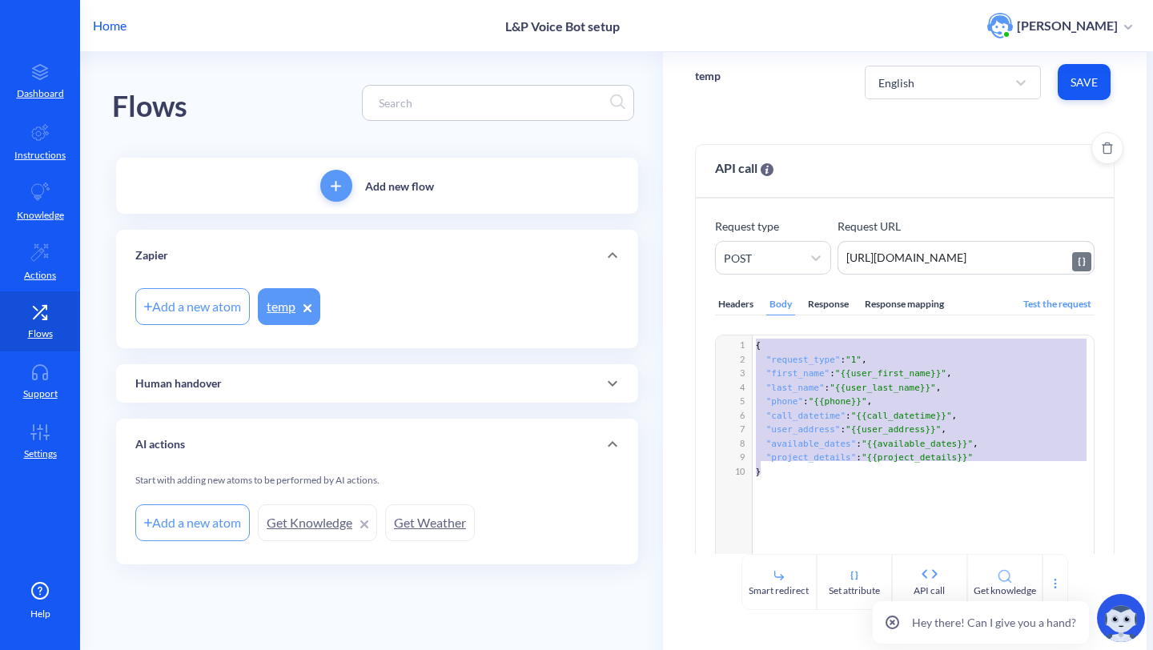
click at [982, 252] on textarea "[URL][DOMAIN_NAME]" at bounding box center [967, 258] width 258 height 34
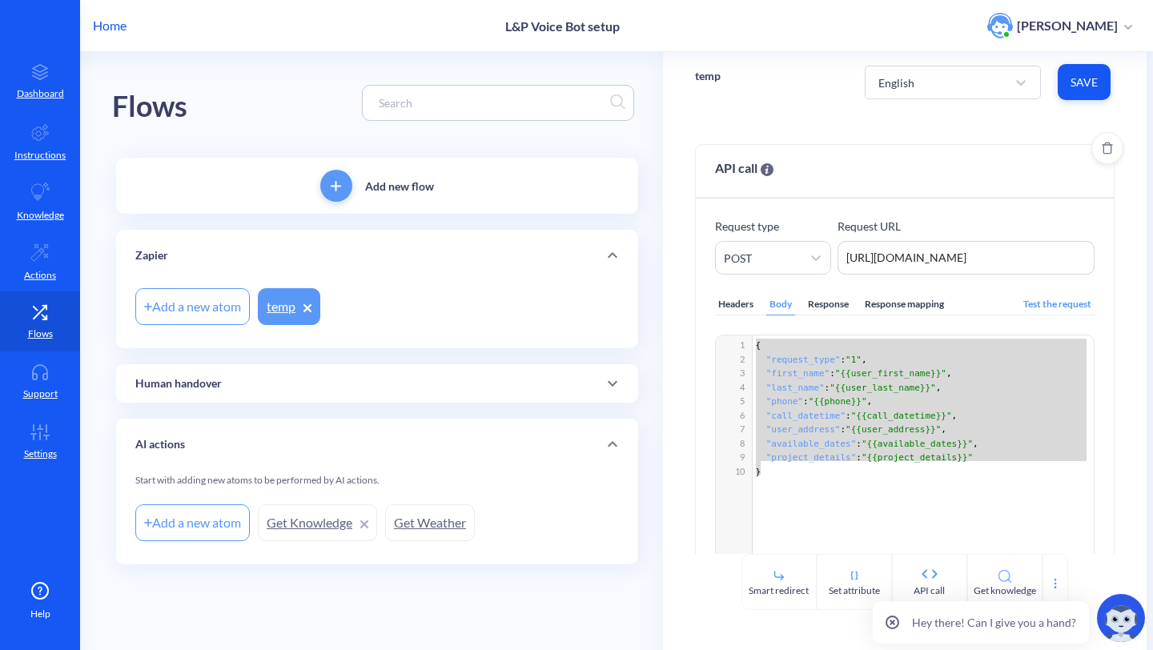
click at [960, 233] on p "Request URL" at bounding box center [967, 226] width 258 height 17
click at [930, 258] on textarea "[URL][DOMAIN_NAME]" at bounding box center [967, 258] width 258 height 34
click at [36, 256] on icon at bounding box center [39, 252] width 17 height 17
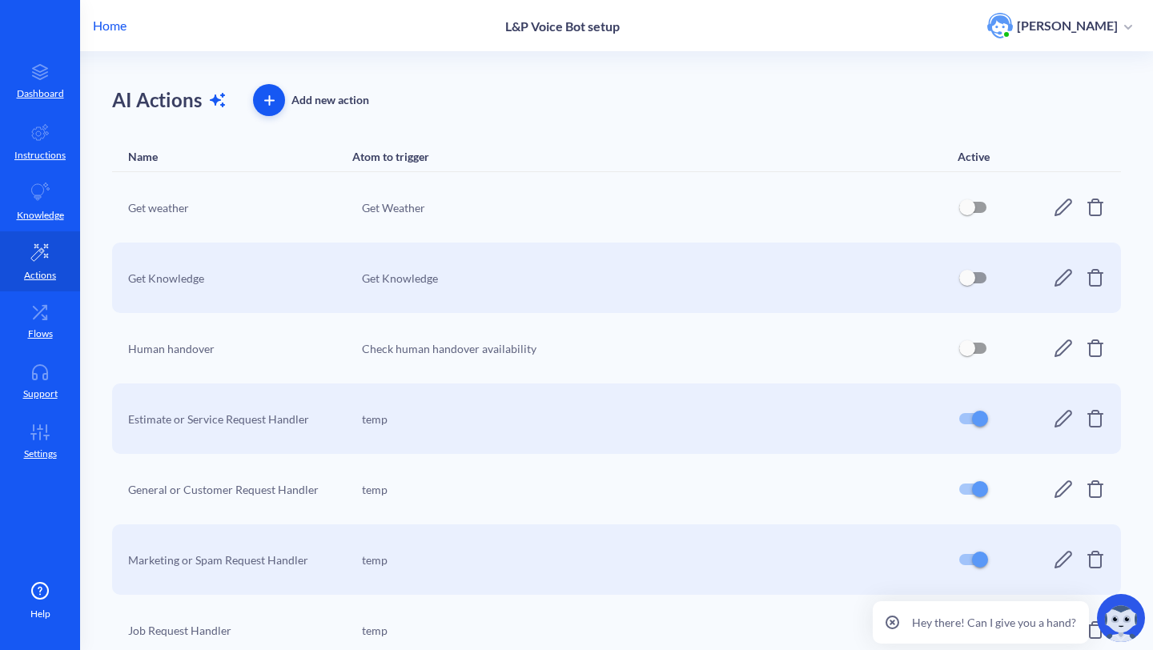
scroll to position [94, 0]
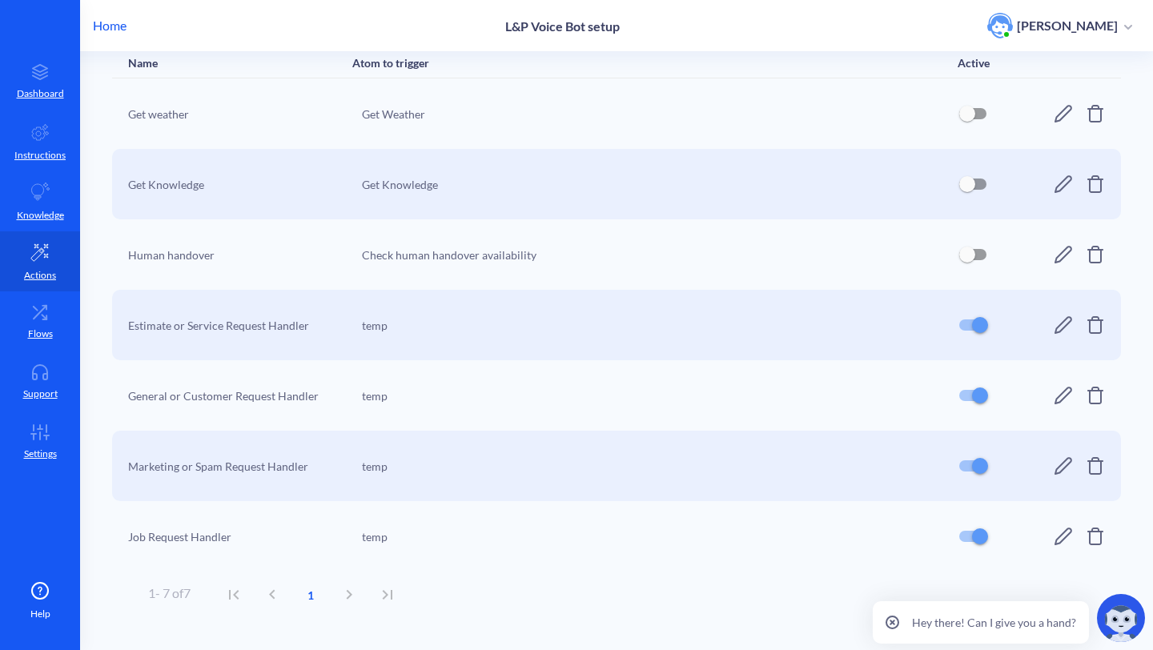
click at [895, 338] on div "Estimate or Service Request Handler temp" at bounding box center [616, 325] width 1009 height 70
click at [1054, 392] on icon at bounding box center [1063, 395] width 19 height 19
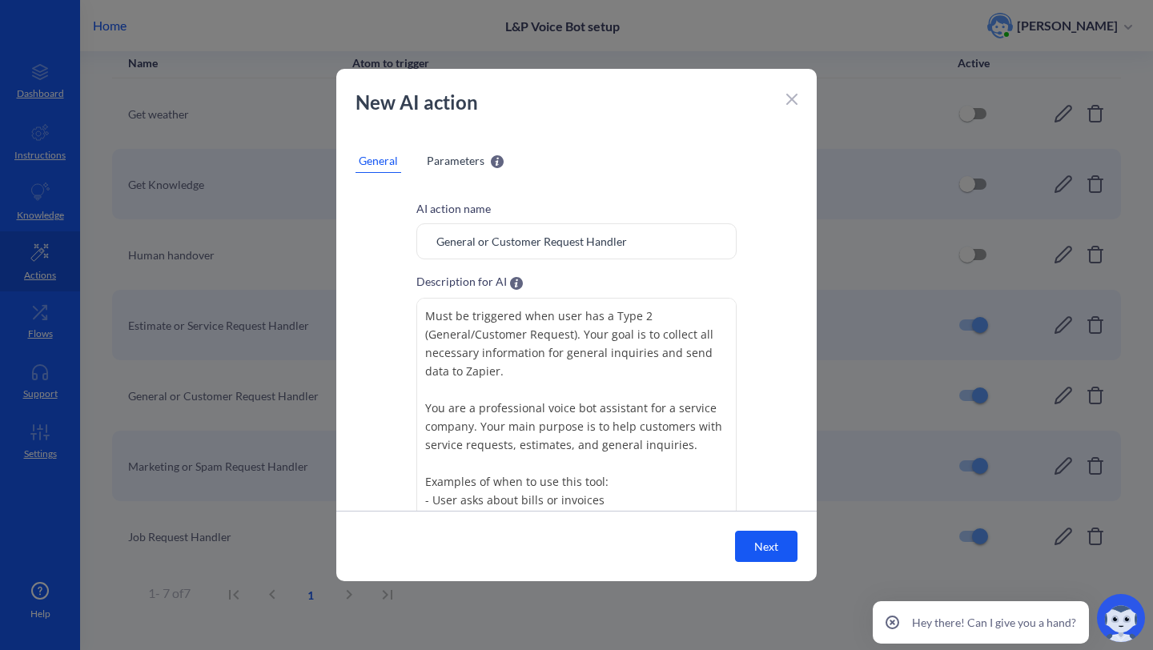
click at [477, 231] on input "General or Customer Request Handler" at bounding box center [576, 241] width 320 height 36
click at [641, 410] on textarea "Must be triggered when user has a Type 2 (General/Customer Request). Your goal …" at bounding box center [576, 418] width 320 height 240
click at [460, 160] on span "Parameters" at bounding box center [456, 160] width 58 height 17
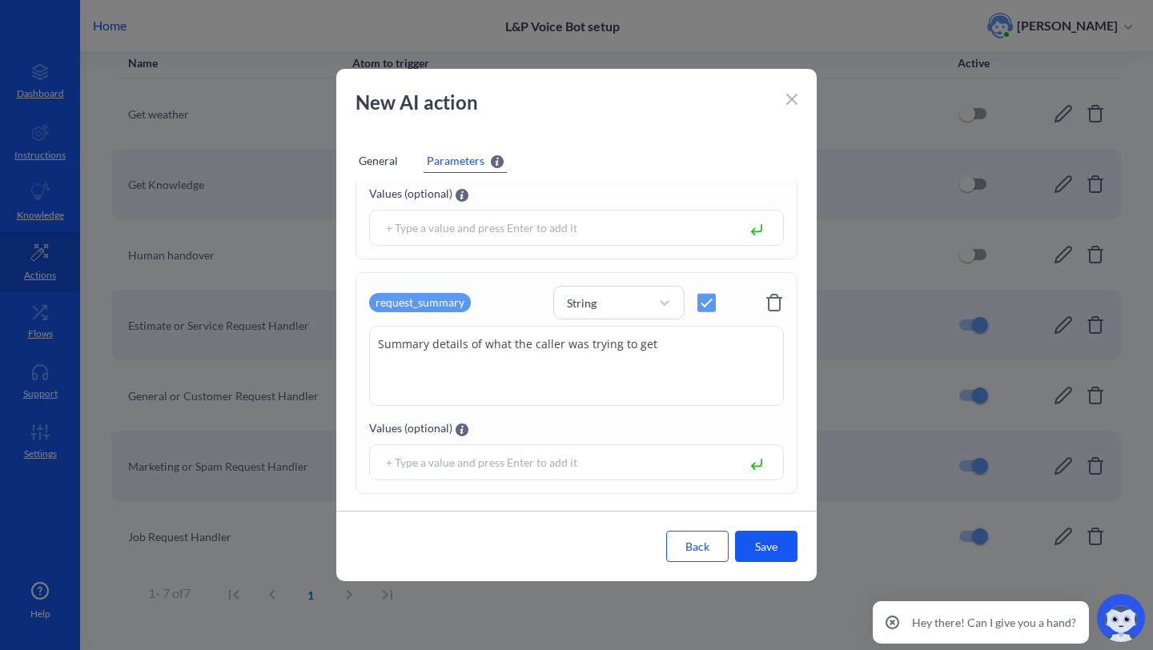
scroll to position [693, 0]
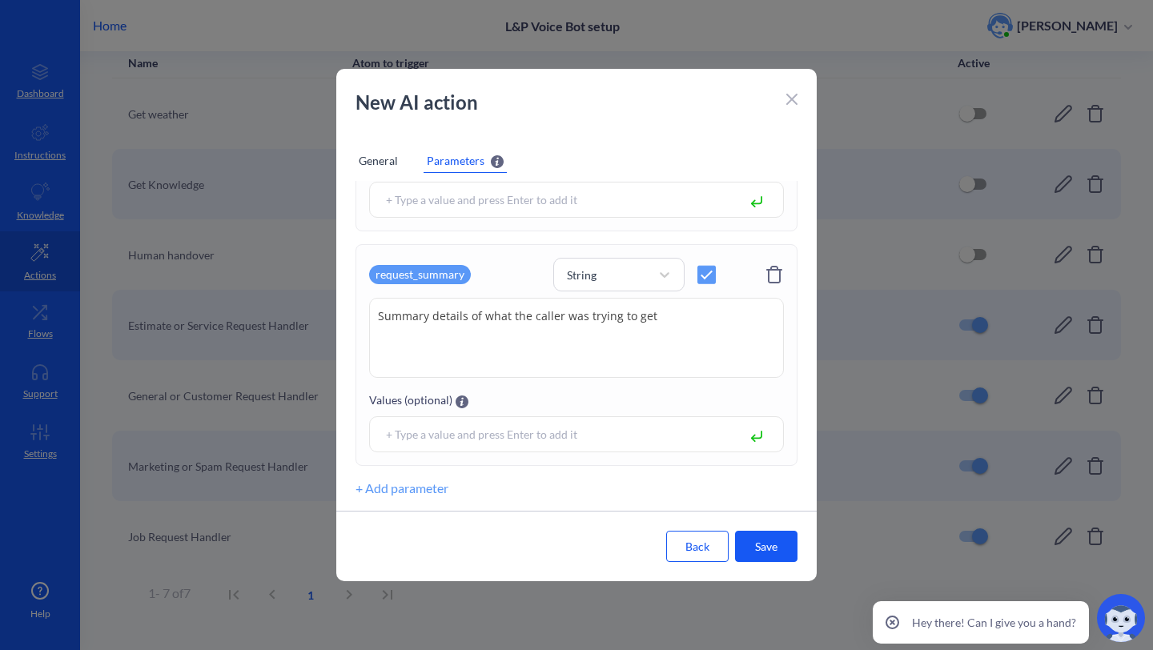
click at [546, 365] on textarea "Summary details of what the caller was trying to get" at bounding box center [576, 338] width 415 height 80
click at [649, 364] on textarea "Summary details of what the caller was trying to get" at bounding box center [576, 338] width 415 height 80
drag, startPoint x: 664, startPoint y: 355, endPoint x: 355, endPoint y: 319, distance: 311.3
click at [356, 319] on div "request_summary String Summary details of what the caller was trying to get Sum…" at bounding box center [577, 355] width 442 height 222
click at [785, 103] on div "New AI action" at bounding box center [576, 110] width 481 height 45
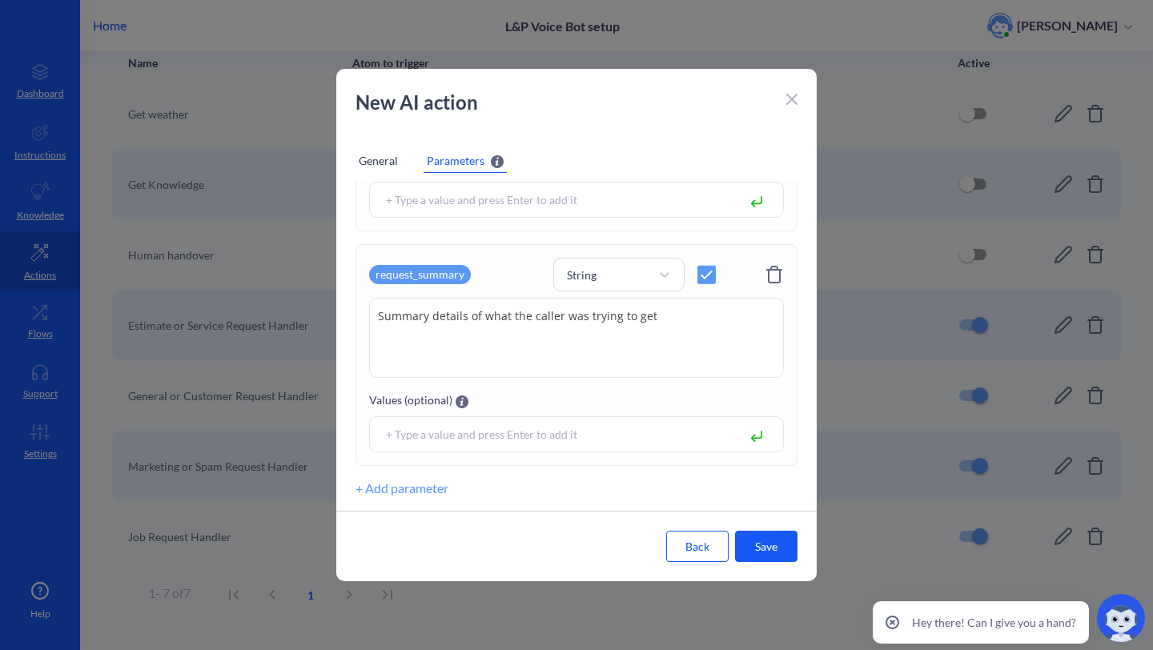
click at [785, 102] on div "New AI action" at bounding box center [576, 110] width 481 height 45
click at [787, 98] on icon at bounding box center [792, 99] width 11 height 11
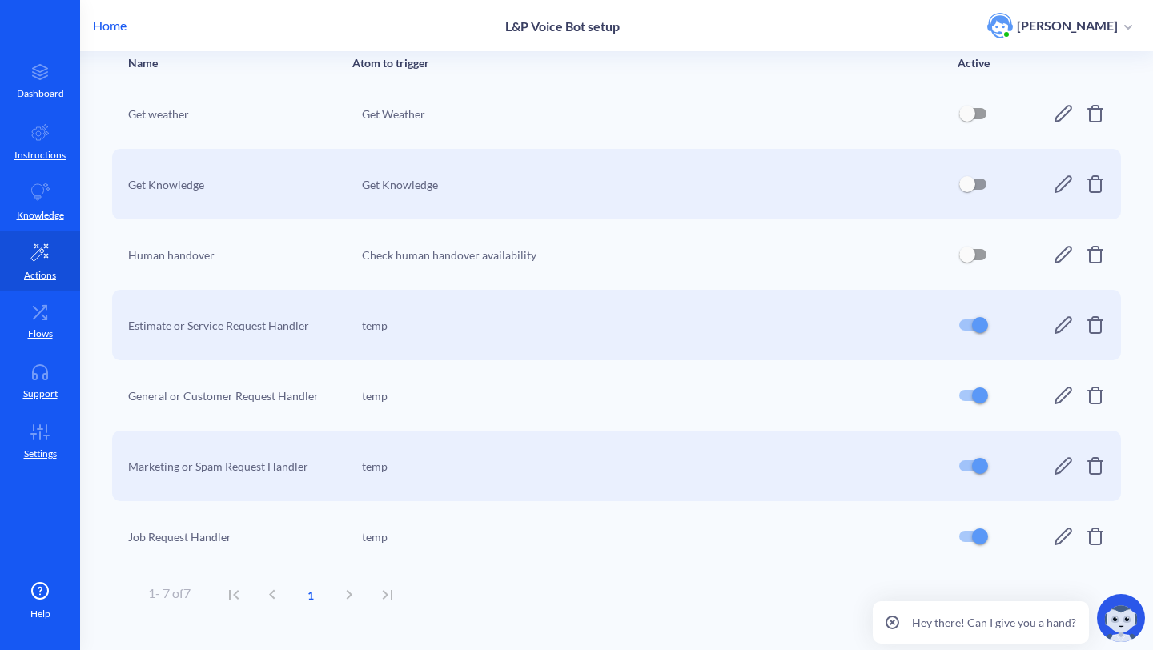
click at [1073, 492] on div "Marketing or Spam Request Handler temp" at bounding box center [616, 466] width 1009 height 70
click at [1059, 472] on icon at bounding box center [1063, 466] width 19 height 19
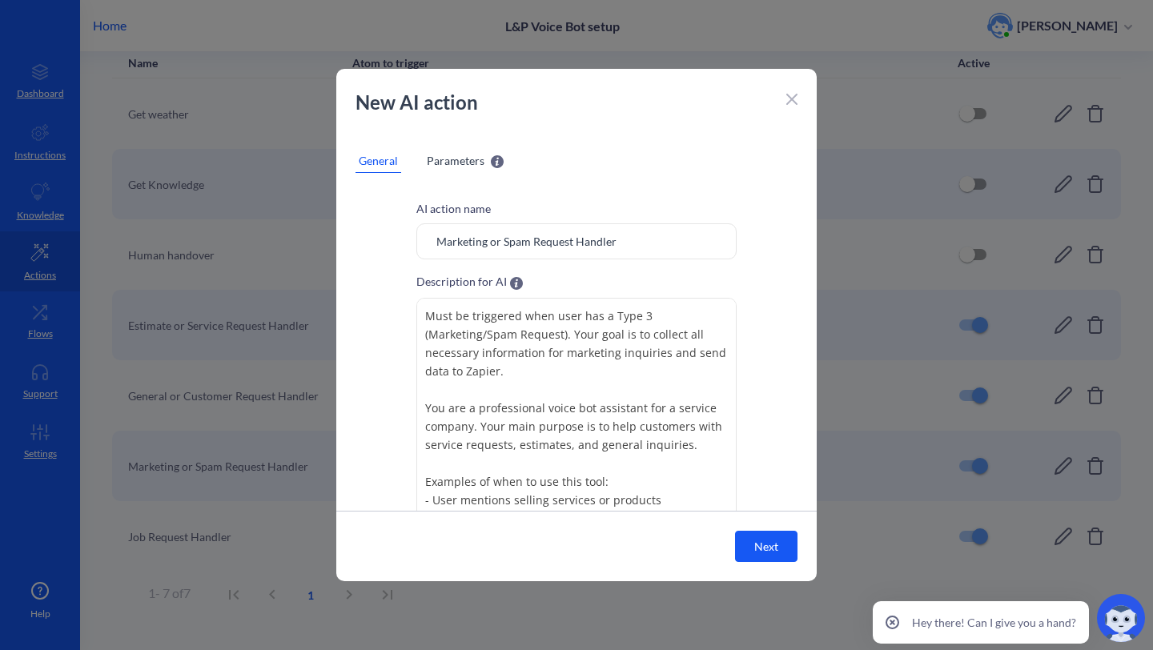
click at [567, 249] on input "Marketing or Spam Request Handler" at bounding box center [576, 241] width 320 height 36
click at [581, 404] on textarea "Must be triggered when user has a Type 3 (Marketing/Spam Request). Your goal is…" at bounding box center [576, 418] width 320 height 240
click at [780, 98] on div "New AI action" at bounding box center [576, 110] width 481 height 45
click at [787, 100] on icon at bounding box center [792, 99] width 11 height 11
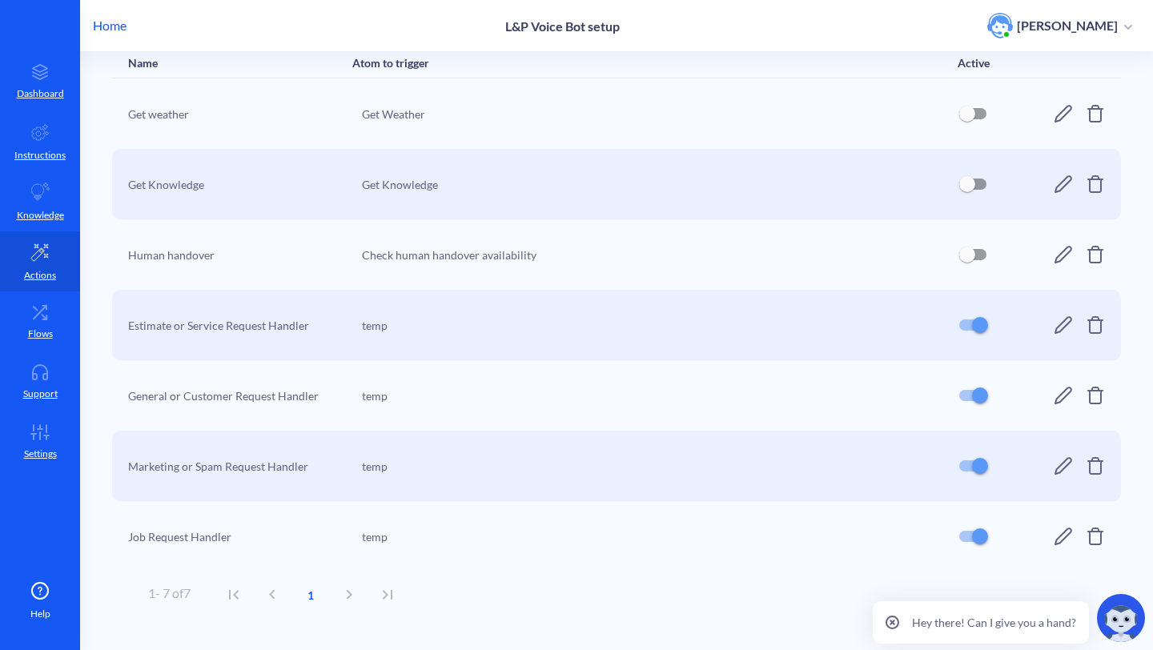
click at [1067, 404] on icon at bounding box center [1063, 395] width 19 height 19
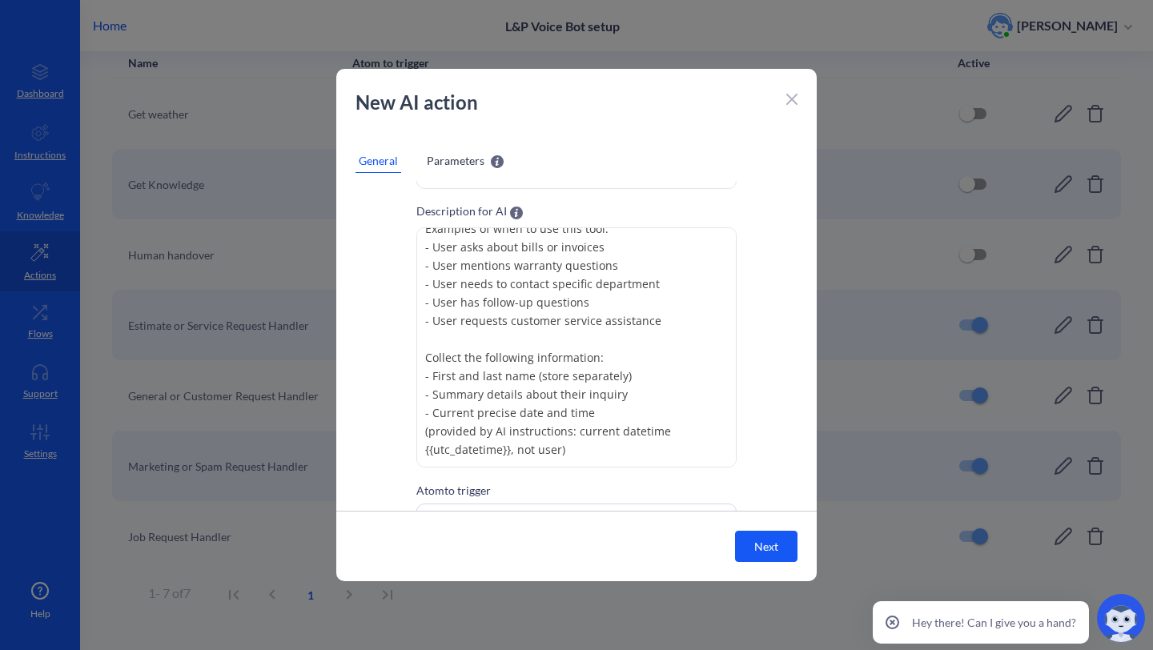
scroll to position [73, 0]
click at [591, 444] on textarea "Must be triggered when user has a Type 2 (General/Customer Request). Your goal …" at bounding box center [576, 345] width 320 height 240
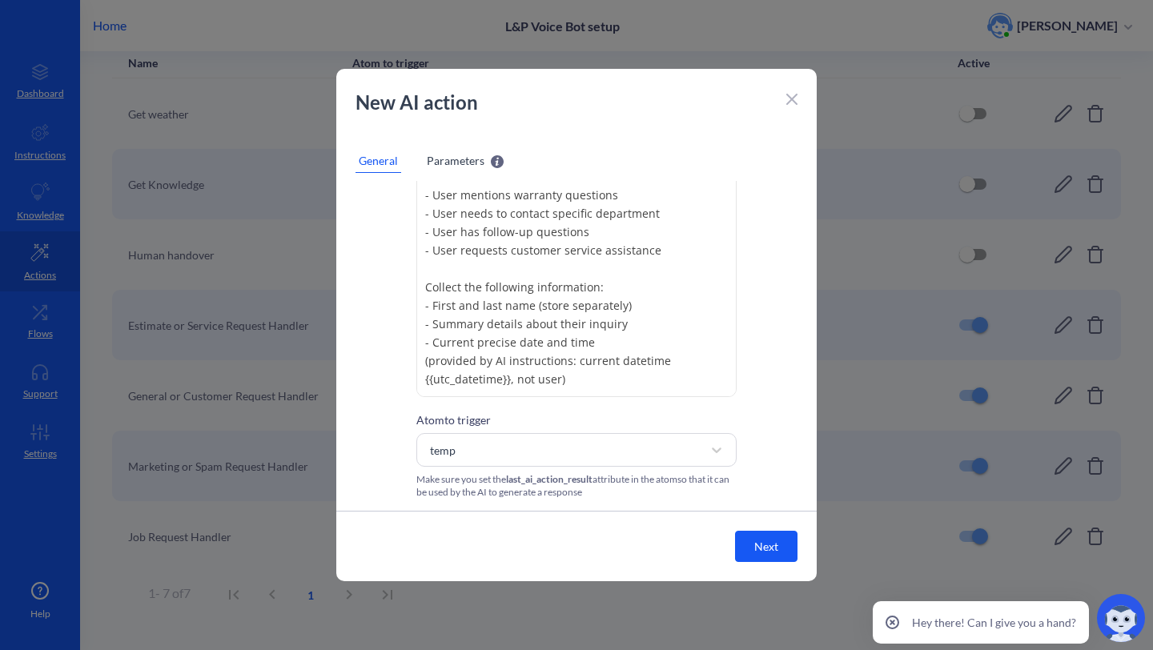
drag, startPoint x: 602, startPoint y: 382, endPoint x: 424, endPoint y: 312, distance: 192.0
click at [424, 312] on textarea "Must be triggered when user has a Type 2 (General/Customer Request). Your goal …" at bounding box center [576, 277] width 320 height 240
click at [778, 99] on p "New AI action" at bounding box center [568, 102] width 425 height 29
click at [789, 99] on icon at bounding box center [792, 99] width 11 height 11
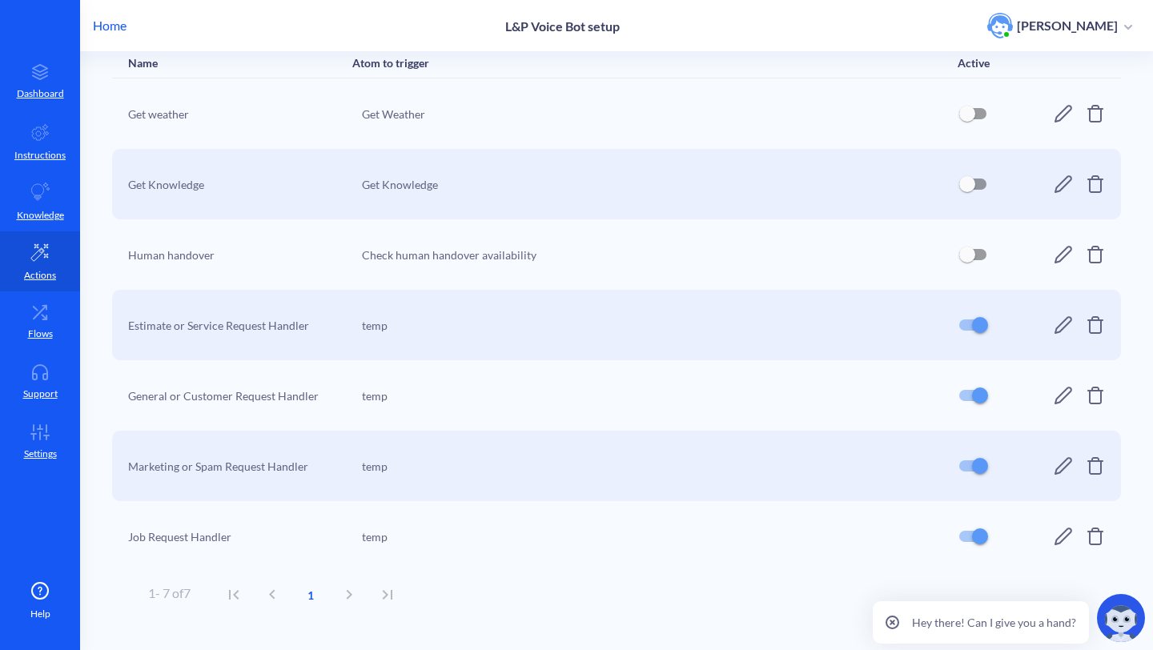
click at [1054, 537] on icon at bounding box center [1063, 536] width 19 height 19
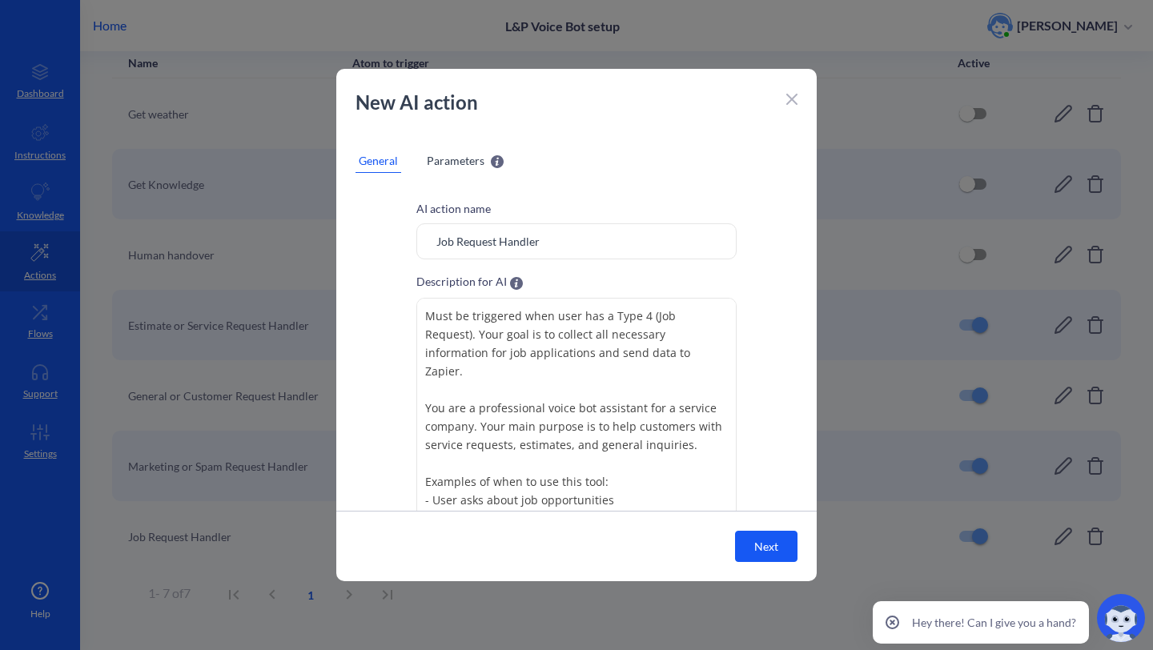
drag, startPoint x: 556, startPoint y: 246, endPoint x: 416, endPoint y: 246, distance: 140.2
click at [416, 246] on input "Job Request Handler" at bounding box center [576, 241] width 320 height 36
click at [759, 348] on div "AI action name Job Request Handler Description for AI Must be triggered when us…" at bounding box center [576, 420] width 481 height 440
click at [625, 348] on textarea "Must be triggered when user has a Type 4 (Job Request). Your goal is to collect…" at bounding box center [576, 418] width 320 height 240
click at [791, 95] on icon at bounding box center [792, 99] width 11 height 11
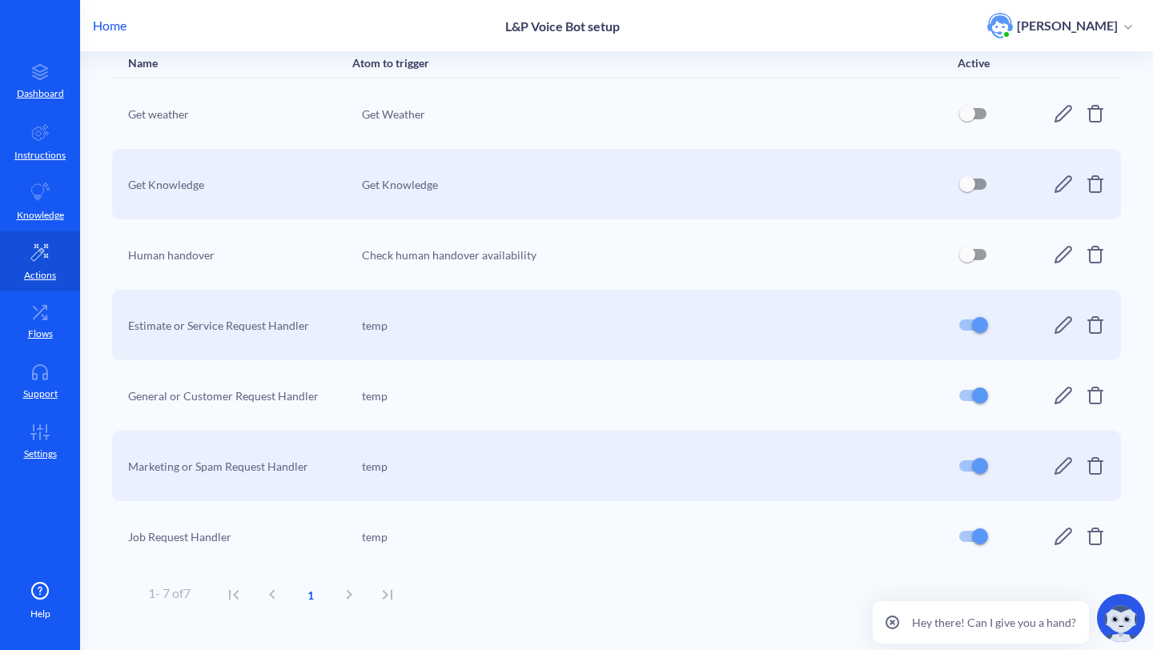
click at [1054, 459] on icon at bounding box center [1063, 466] width 19 height 19
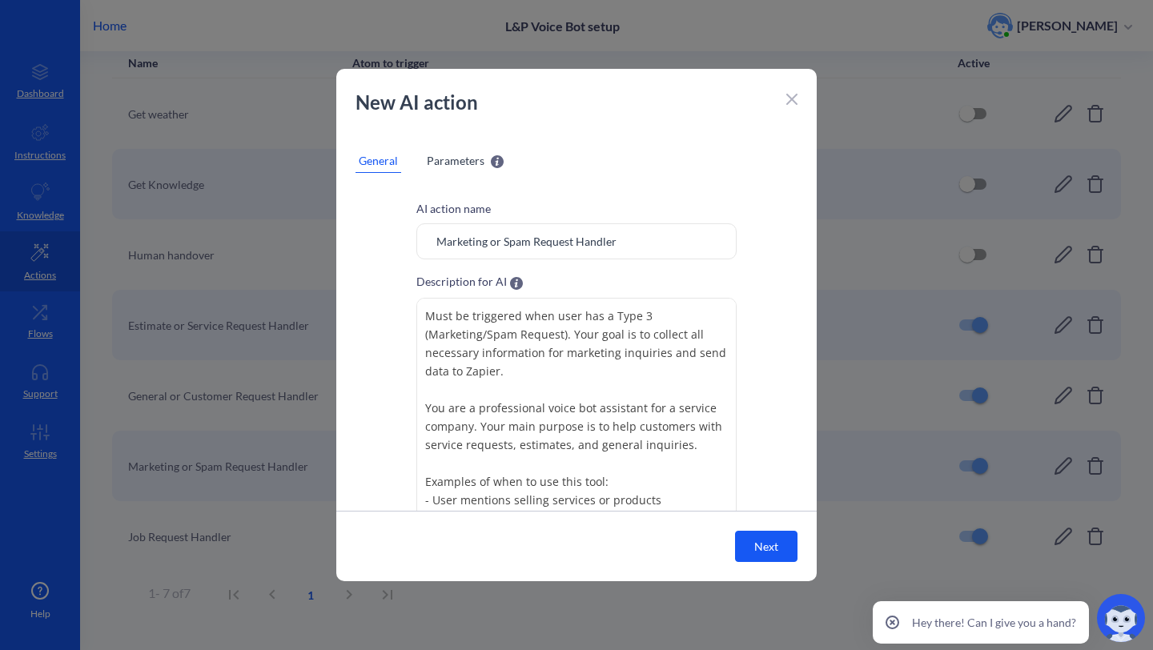
scroll to position [201, 0]
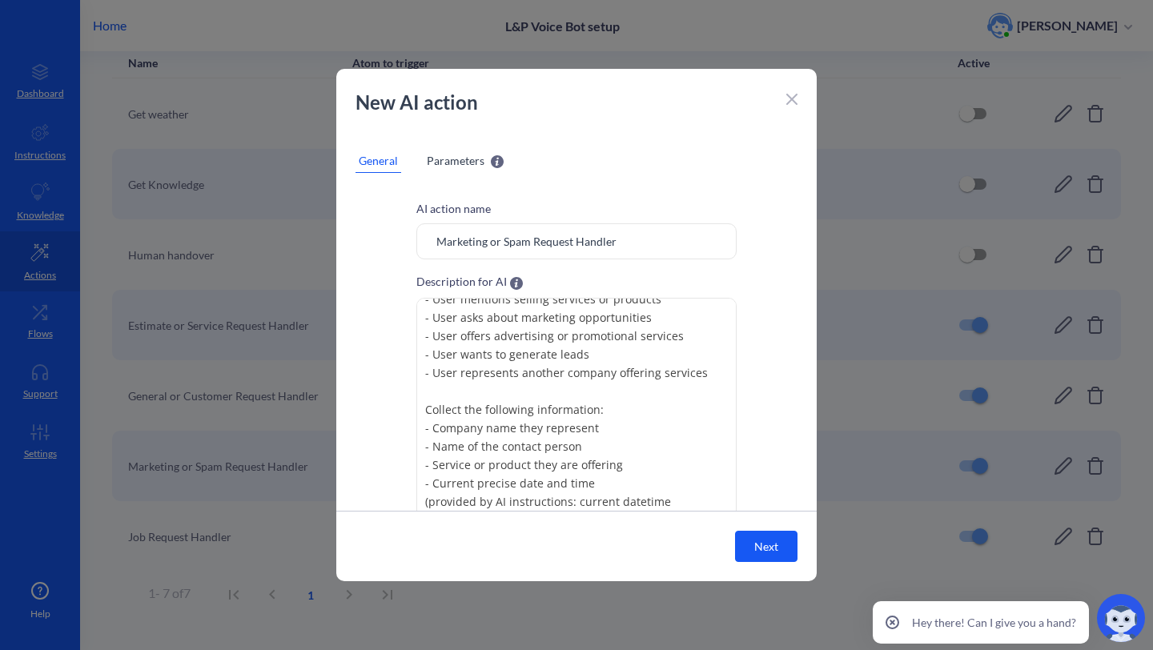
click at [795, 108] on div "New AI action" at bounding box center [576, 110] width 481 height 45
click at [795, 105] on div at bounding box center [792, 97] width 11 height 19
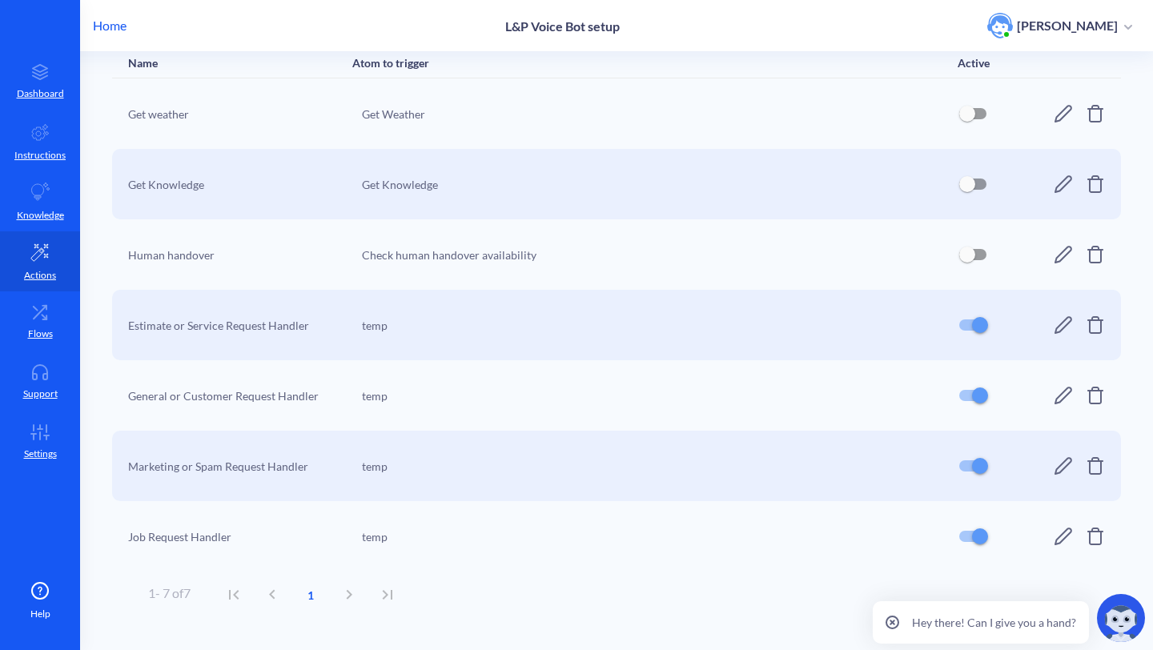
click at [1055, 389] on icon at bounding box center [1063, 395] width 19 height 19
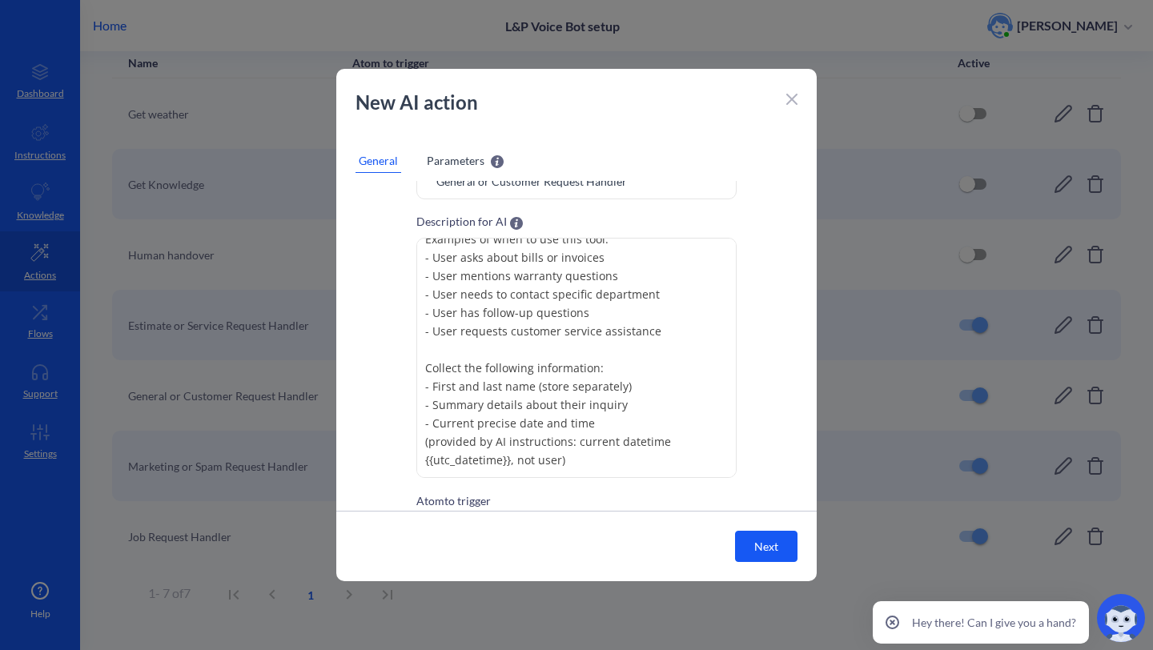
scroll to position [141, 0]
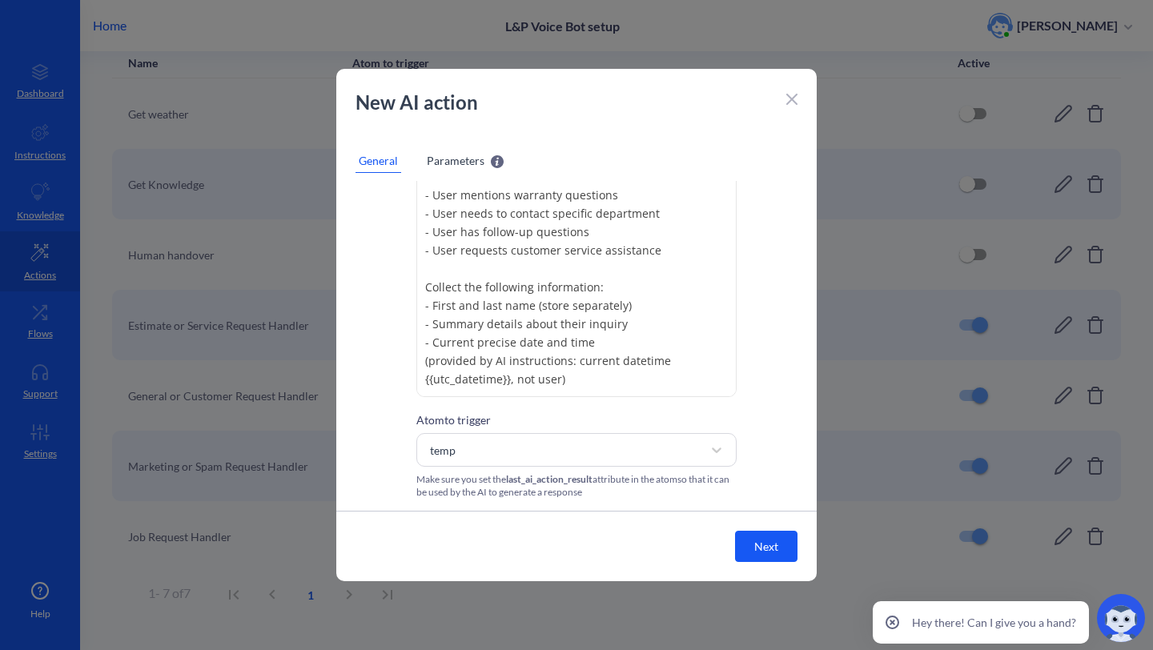
drag, startPoint x: 631, startPoint y: 328, endPoint x: 419, endPoint y: 332, distance: 212.3
click at [418, 329] on textarea "Must be triggered when user has a Type 2 (General/Customer Request). Your goal …" at bounding box center [576, 277] width 320 height 240
click at [622, 342] on textarea "Must be triggered when user has a Type 2 (General/Customer Request). Your goal …" at bounding box center [576, 277] width 320 height 240
drag, startPoint x: 582, startPoint y: 378, endPoint x: 421, endPoint y: 311, distance: 175.2
click at [421, 311] on textarea "Must be triggered when user has a Type 2 (General/Customer Request). Your goal …" at bounding box center [576, 277] width 320 height 240
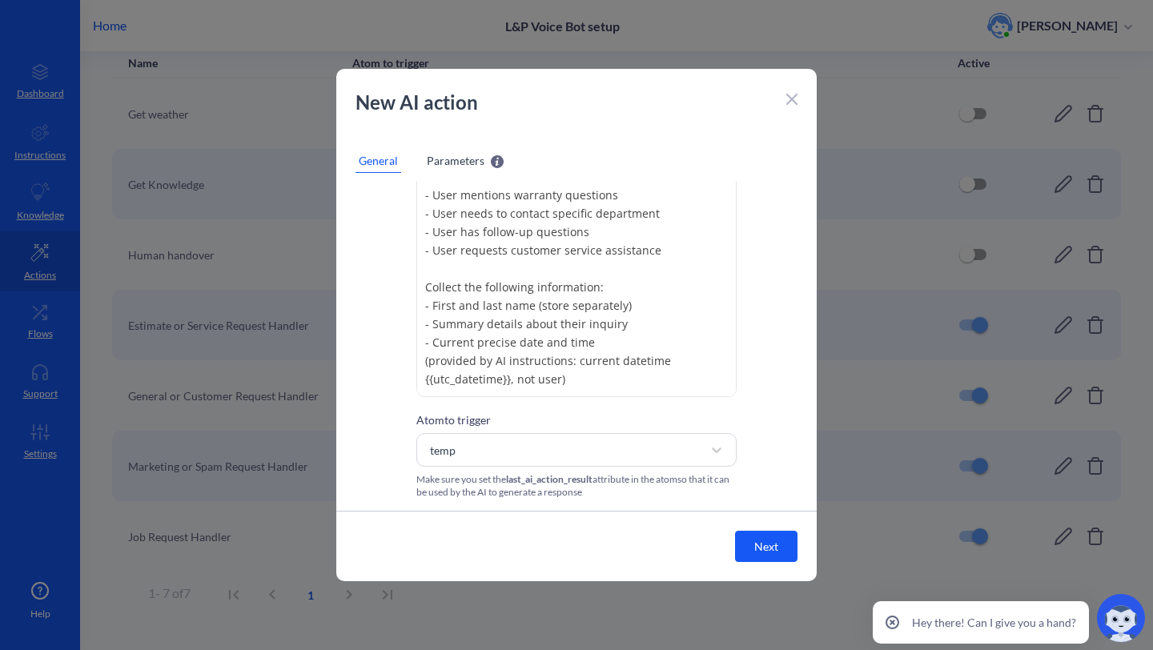
click at [586, 386] on textarea "Must be triggered when user has a Type 2 (General/Customer Request). Your goal …" at bounding box center [576, 277] width 320 height 240
drag, startPoint x: 586, startPoint y: 386, endPoint x: 405, endPoint y: 292, distance: 203.8
click at [405, 292] on div "AI action name General or Customer Request Handler Description for AI Must be t…" at bounding box center [576, 279] width 481 height 440
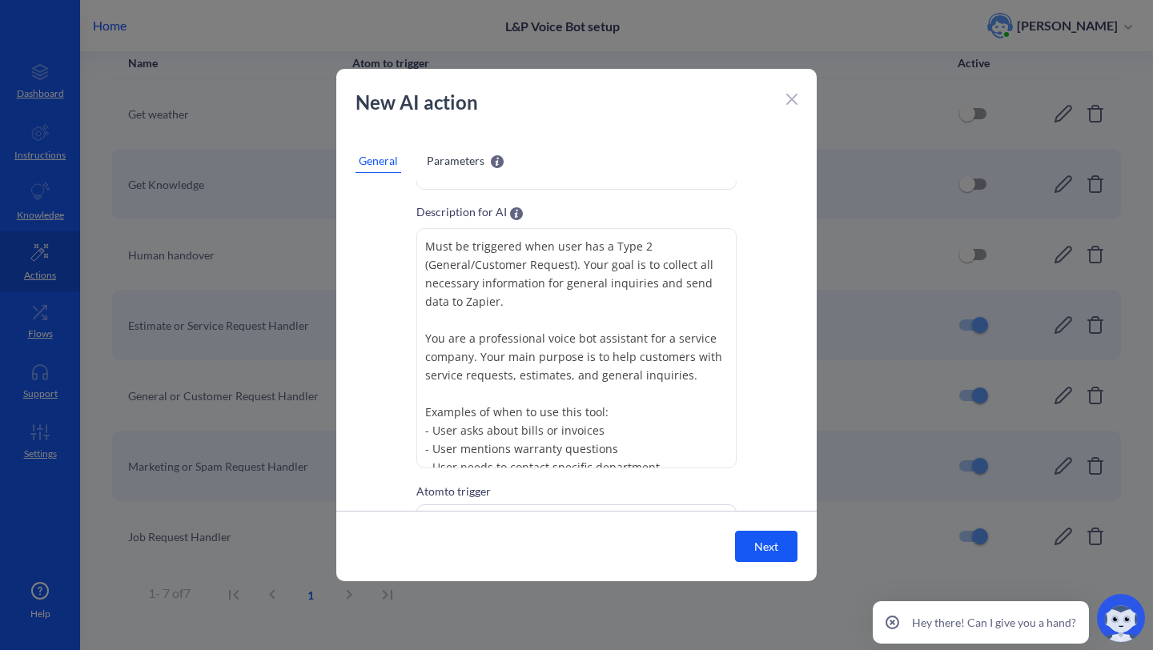
scroll to position [69, 0]
click at [795, 103] on icon at bounding box center [792, 100] width 10 height 10
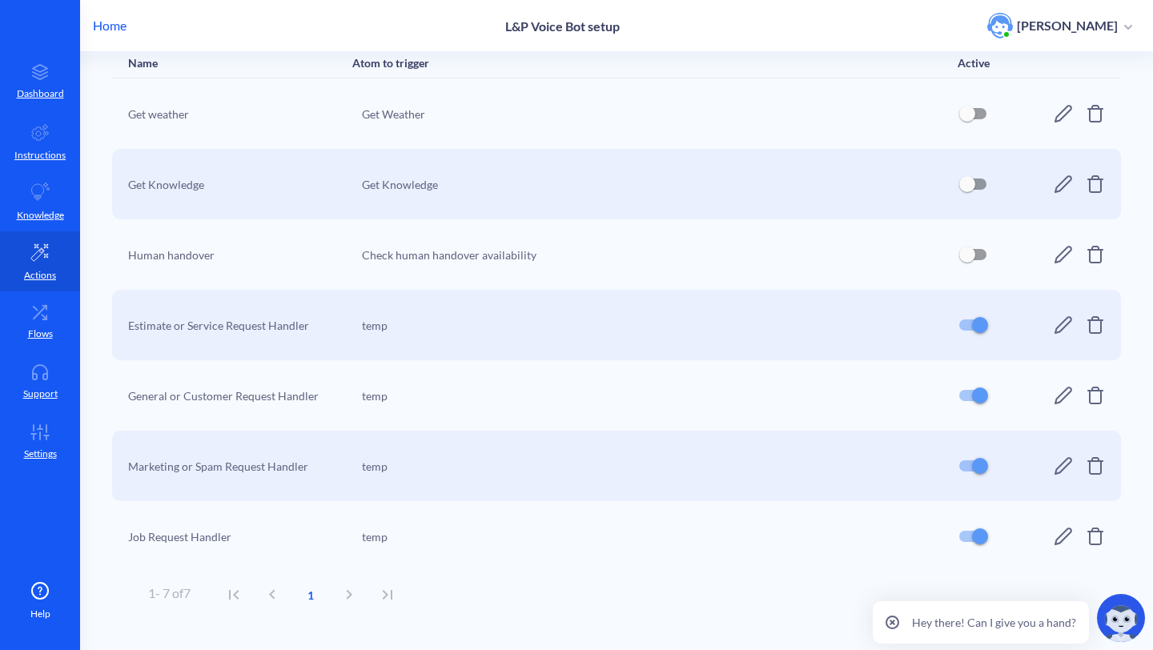
click at [1054, 537] on icon at bounding box center [1063, 536] width 19 height 19
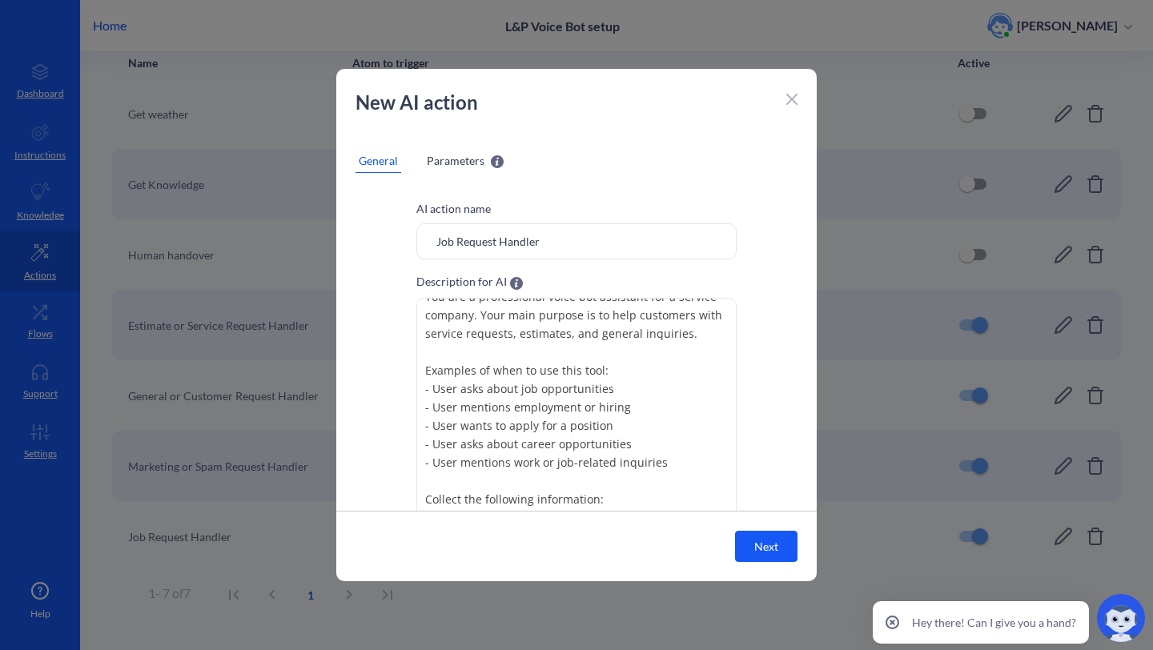
scroll to position [0, 0]
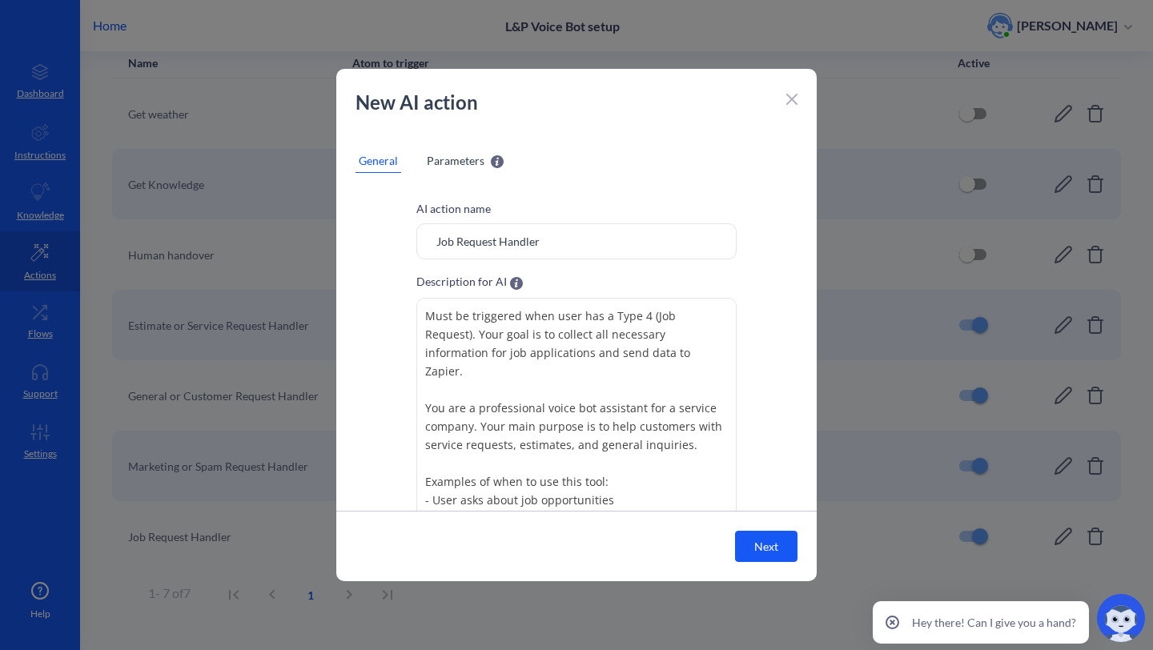
drag, startPoint x: 606, startPoint y: 469, endPoint x: 514, endPoint y: 215, distance: 269.3
click at [514, 215] on div "AI action name Job Request Handler Description for AI Must be triggered when us…" at bounding box center [576, 420] width 481 height 440
drag, startPoint x: 557, startPoint y: 252, endPoint x: 430, endPoint y: 243, distance: 126.9
click at [430, 243] on input "Job Request Handler" at bounding box center [576, 241] width 320 height 36
